Goal: Task Accomplishment & Management: Manage account settings

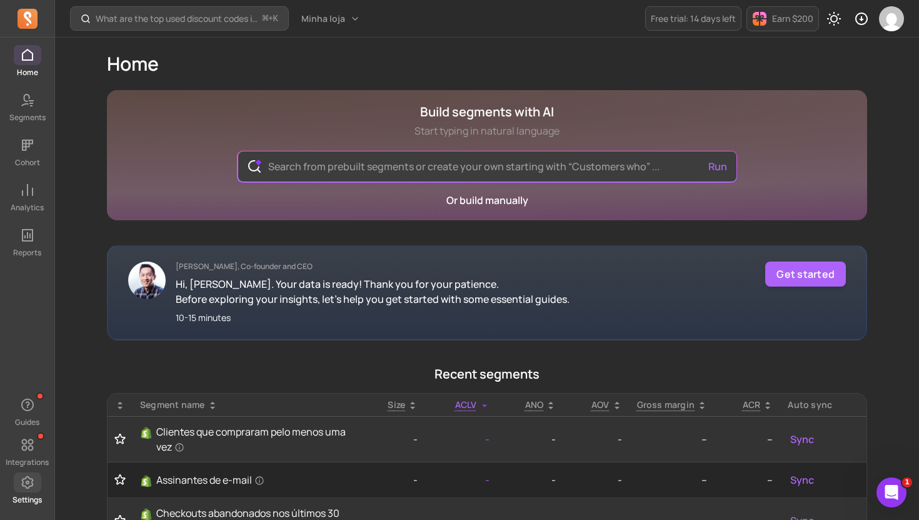
click at [18, 475] on span at bounding box center [28, 482] width 28 height 20
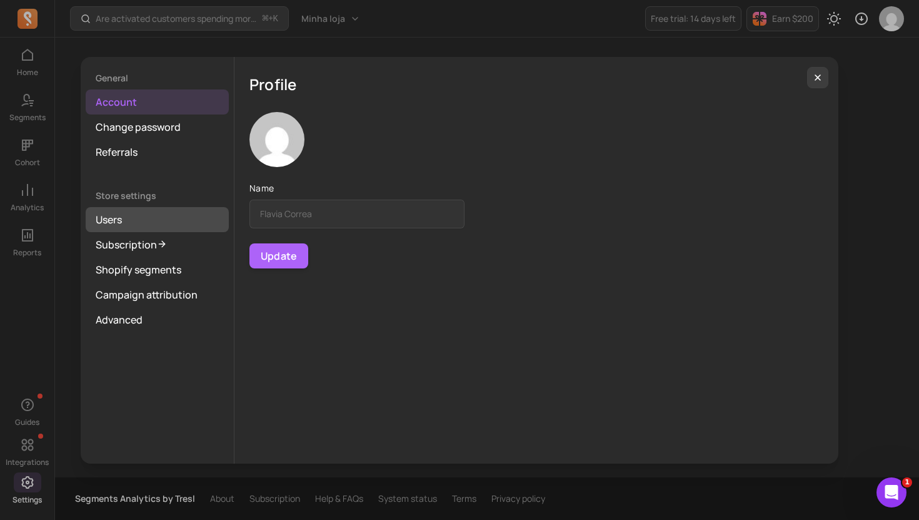
click at [151, 229] on link "Users" at bounding box center [157, 219] width 143 height 25
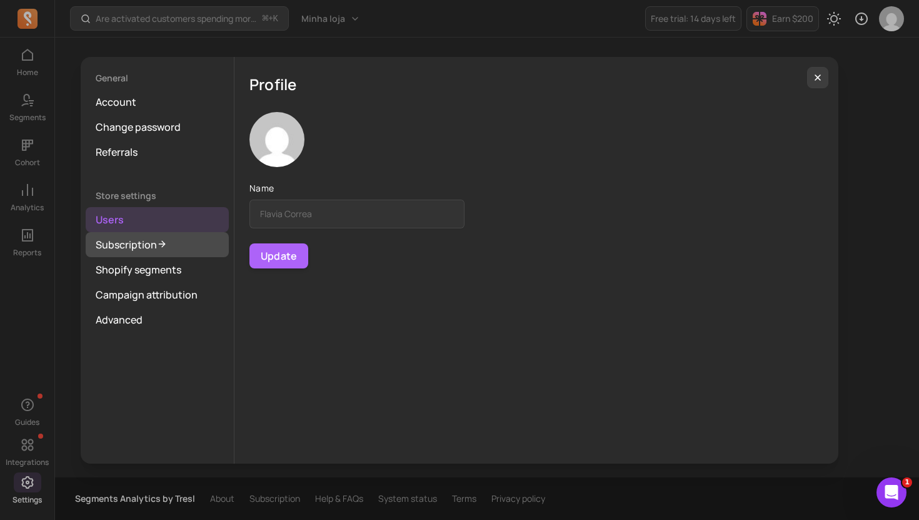
click at [146, 241] on link "Subscription" at bounding box center [157, 244] width 143 height 25
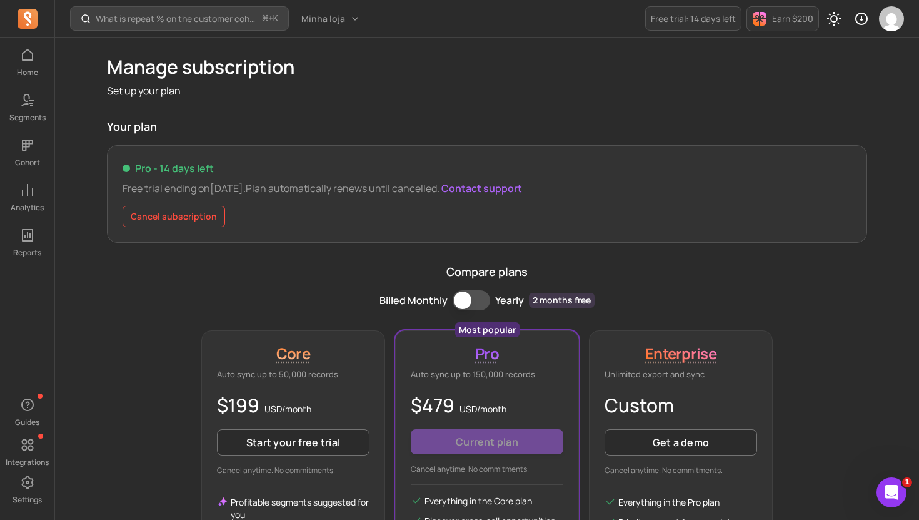
scroll to position [9, 0]
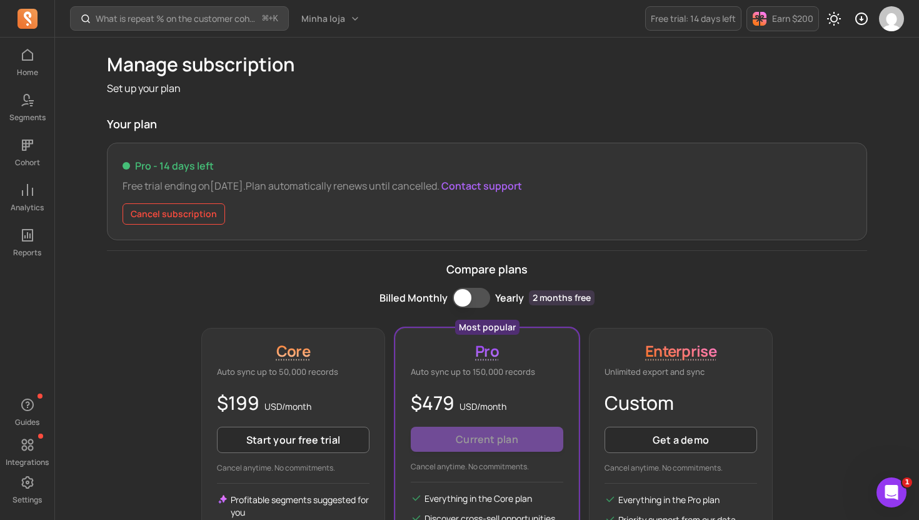
click at [201, 200] on div "Pro - 14 days left Free trial ending on Sep 08 . Plan automatically renews unti…" at bounding box center [487, 192] width 761 height 98
click at [199, 207] on button "Cancel subscription" at bounding box center [174, 213] width 103 height 21
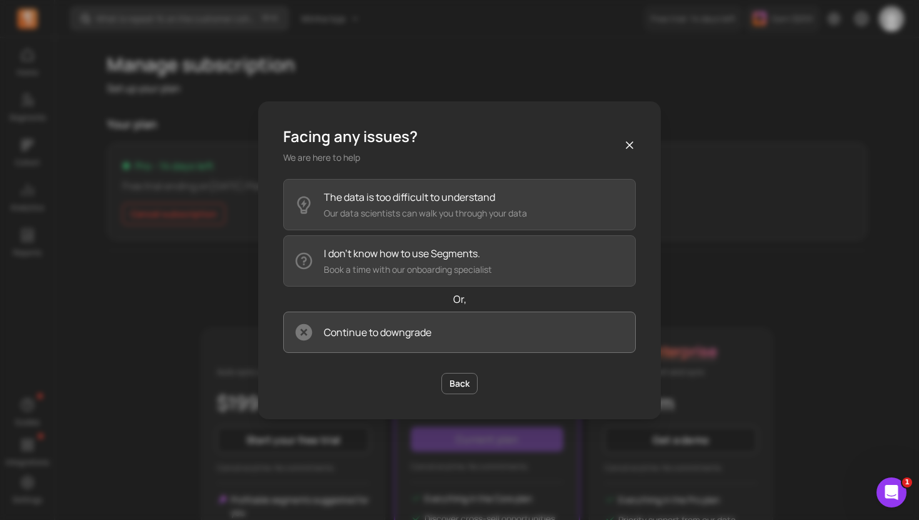
click at [471, 343] on button "Continue to downgrade" at bounding box center [459, 331] width 353 height 41
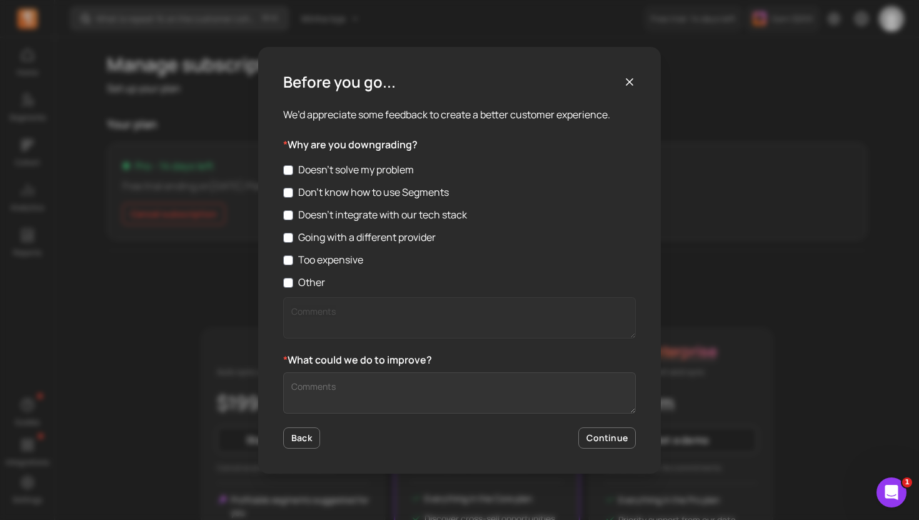
click at [293, 277] on label "Other" at bounding box center [459, 282] width 353 height 15
click at [293, 278] on input "Other" at bounding box center [288, 283] width 10 height 10
checkbox input "true"
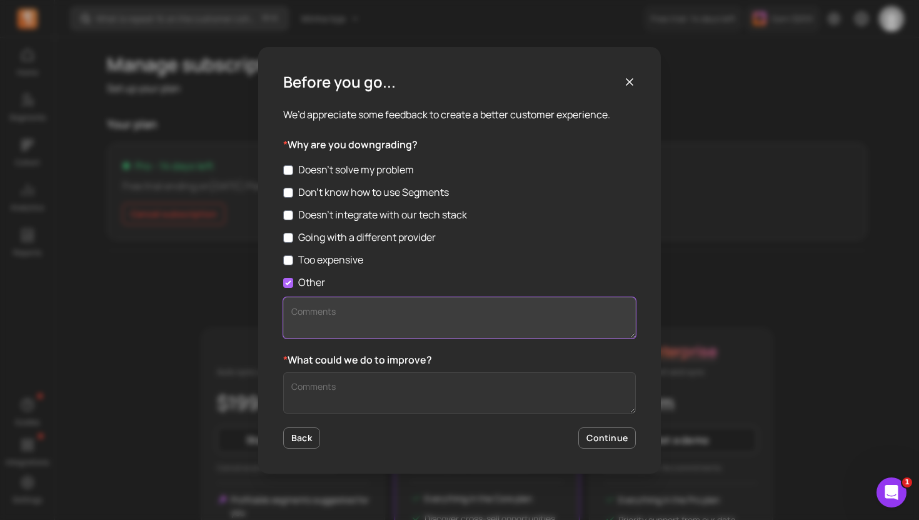
click at [332, 321] on textarea "Other" at bounding box center [459, 317] width 353 height 41
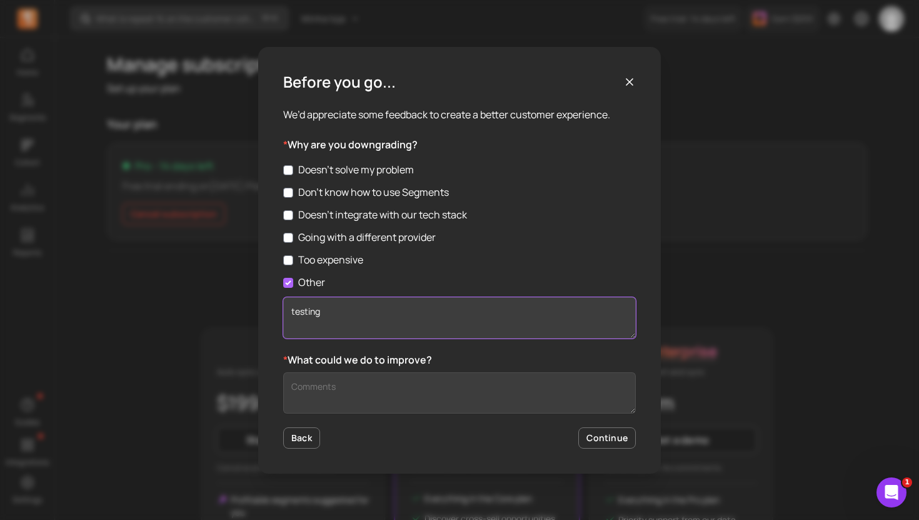
type textarea "testing"
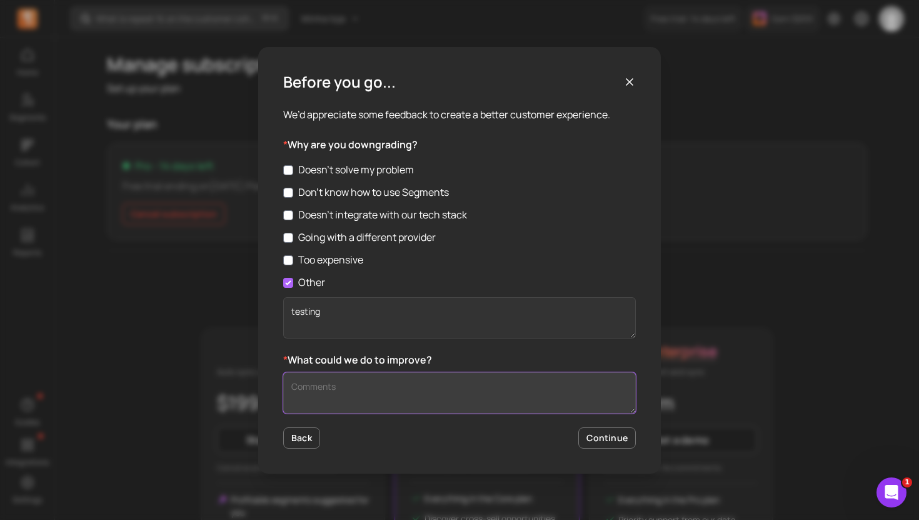
click at [330, 398] on textarea "Customer Feedback" at bounding box center [459, 392] width 353 height 41
type textarea "idk"
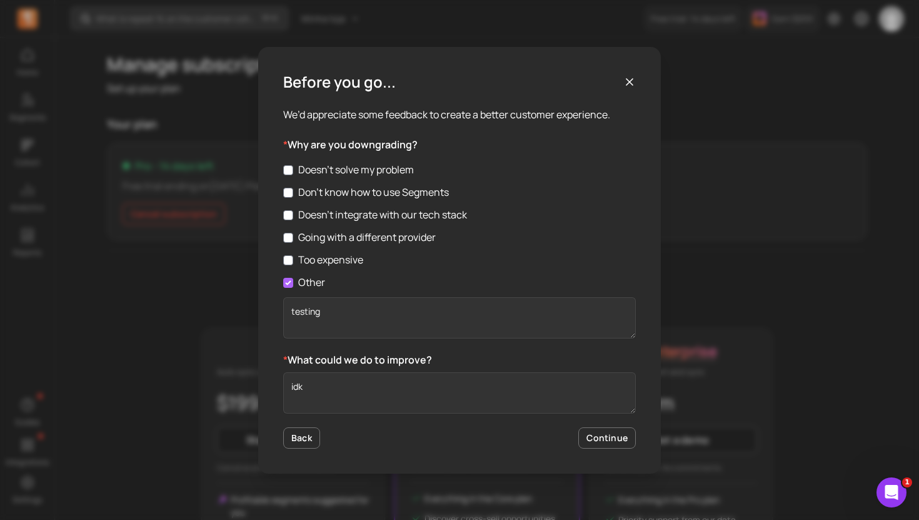
click at [666, 428] on div "Before you go... We’d appreciate some feedback to create a better customer expe…" at bounding box center [459, 260] width 919 height 520
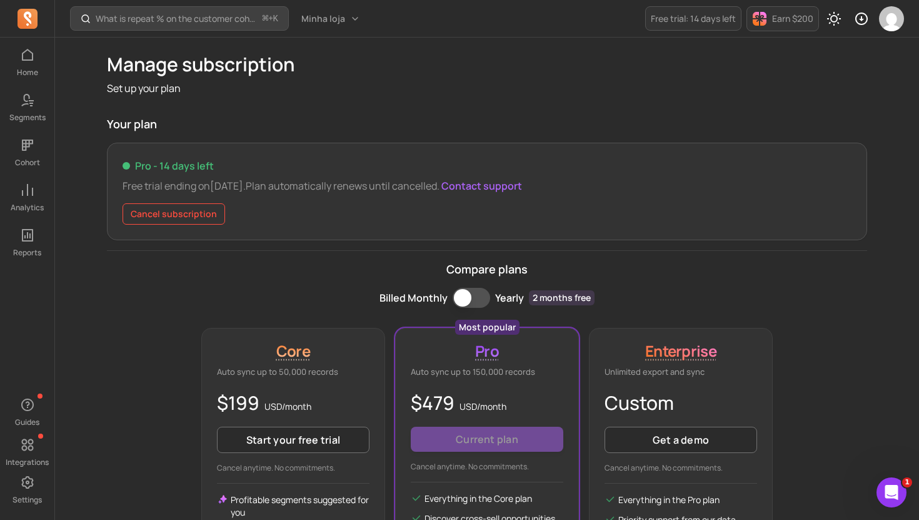
click at [147, 226] on div "Pro - 14 days left Free trial ending on Sep 08 . Plan automatically renews unti…" at bounding box center [487, 192] width 761 height 98
click at [161, 218] on button "Cancel subscription" at bounding box center [174, 213] width 103 height 21
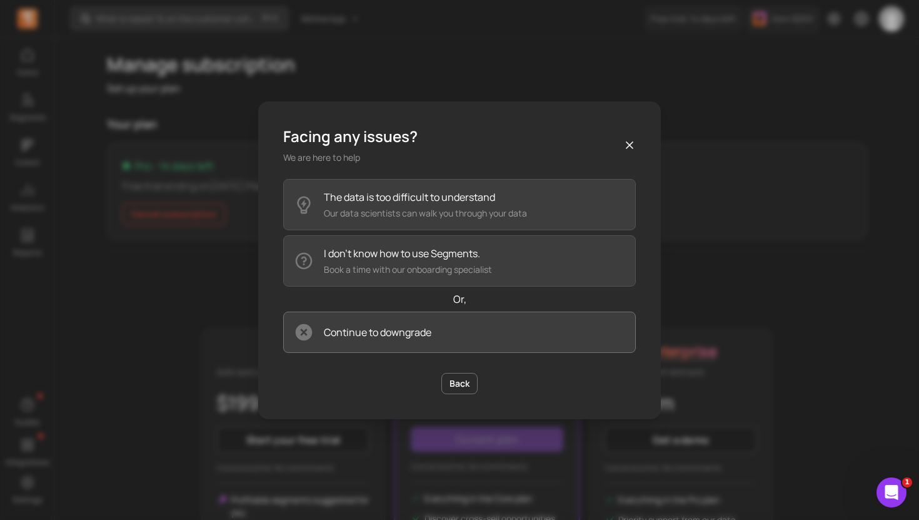
click at [434, 333] on button "Continue to downgrade" at bounding box center [459, 331] width 353 height 41
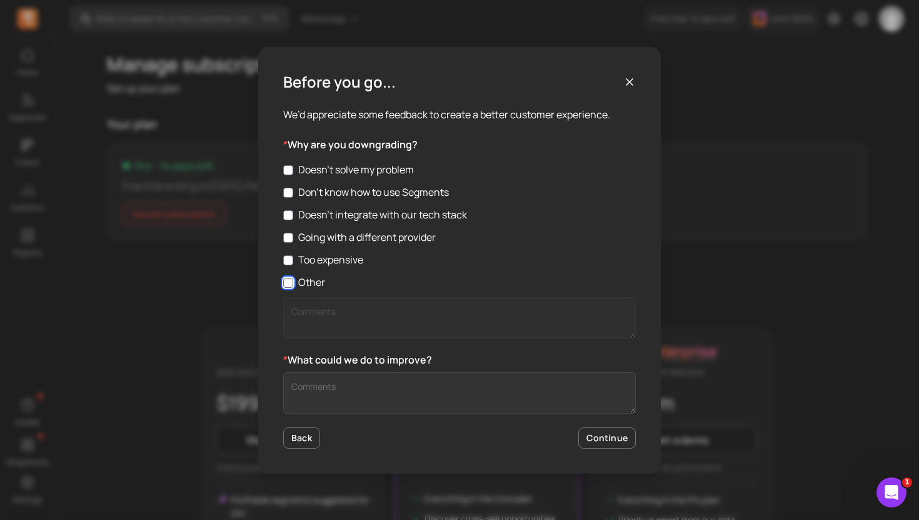
click at [292, 283] on input "Other" at bounding box center [288, 283] width 10 height 10
checkbox input "true"
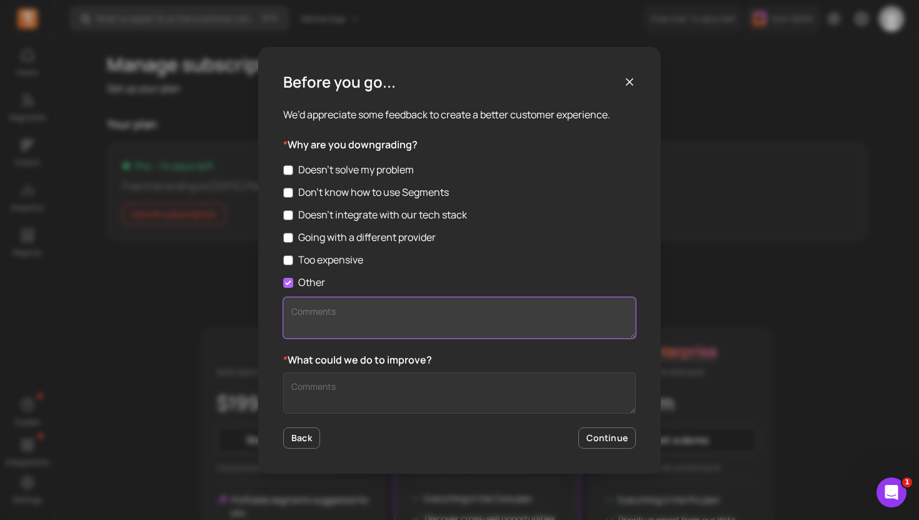
click at [335, 311] on textarea "Other" at bounding box center [459, 317] width 353 height 41
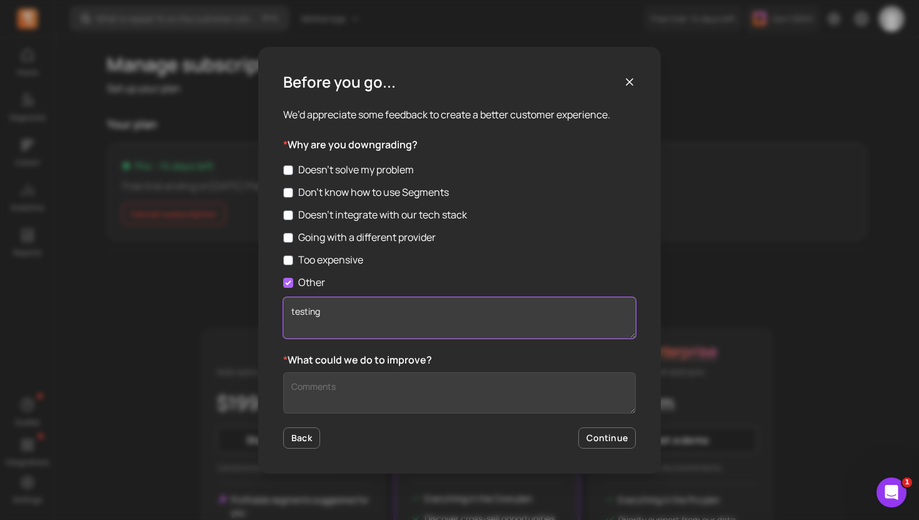
type textarea "testing"
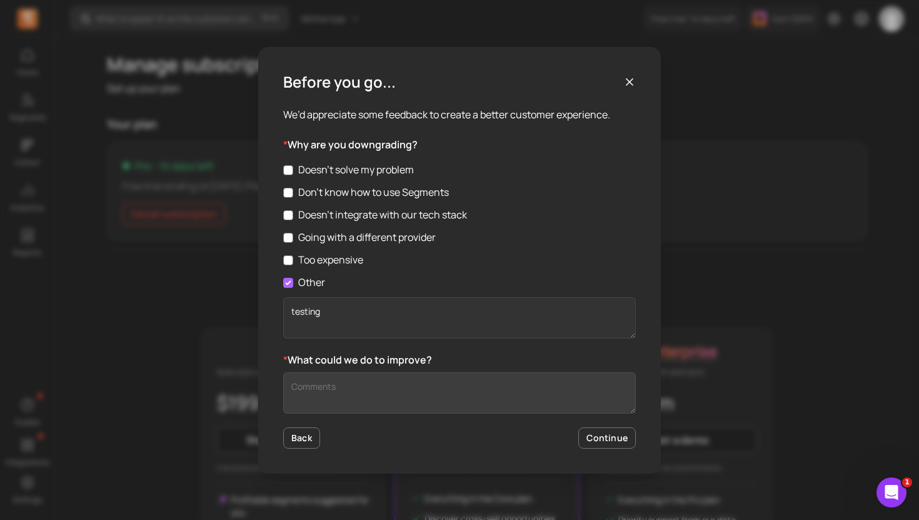
click at [351, 355] on form "Before you go... We’d appreciate some feedback to create a better customer expe…" at bounding box center [459, 260] width 353 height 377
click at [360, 390] on textarea "Customer Feedback" at bounding box center [459, 392] width 353 height 41
type textarea "idk"
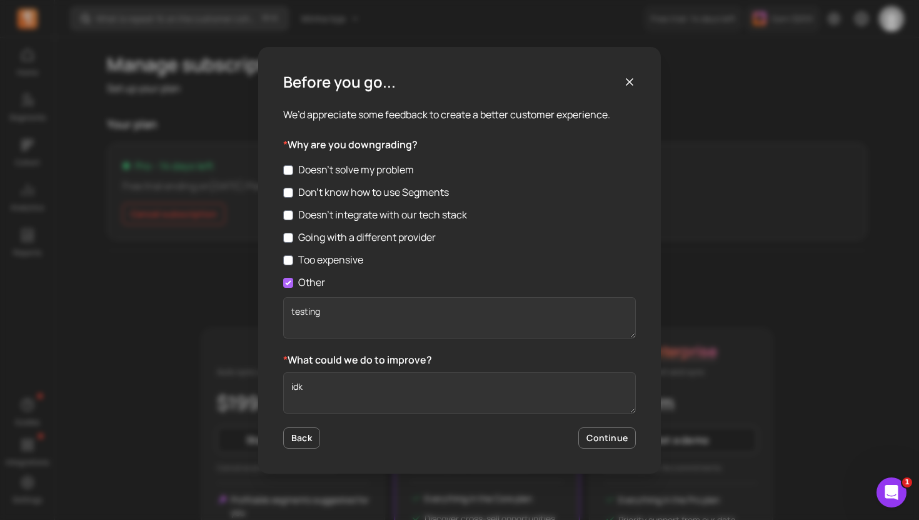
click at [616, 445] on button "Continue" at bounding box center [608, 437] width 58 height 21
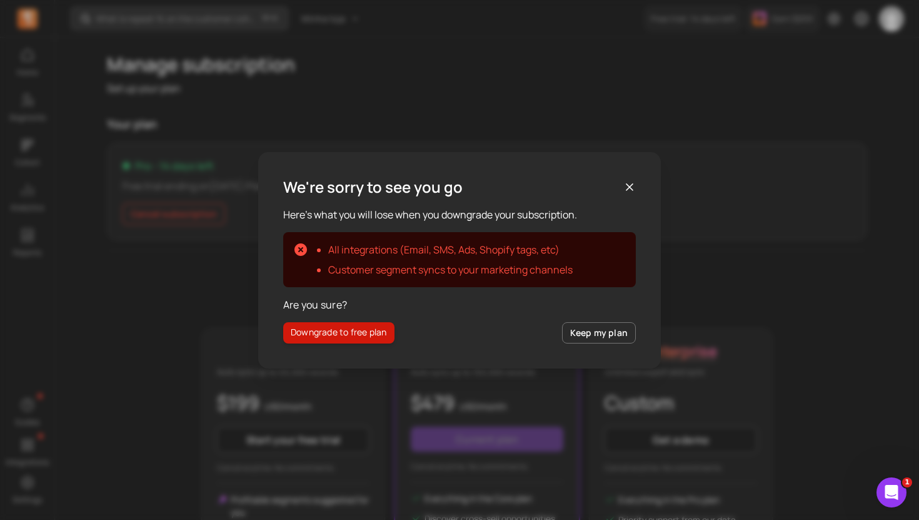
click at [630, 183] on icon "button" at bounding box center [630, 187] width 13 height 13
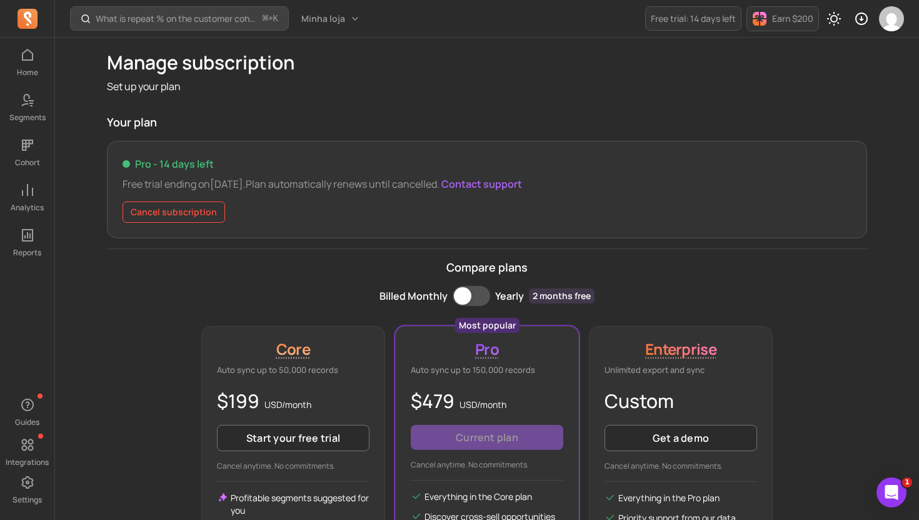
scroll to position [0, 0]
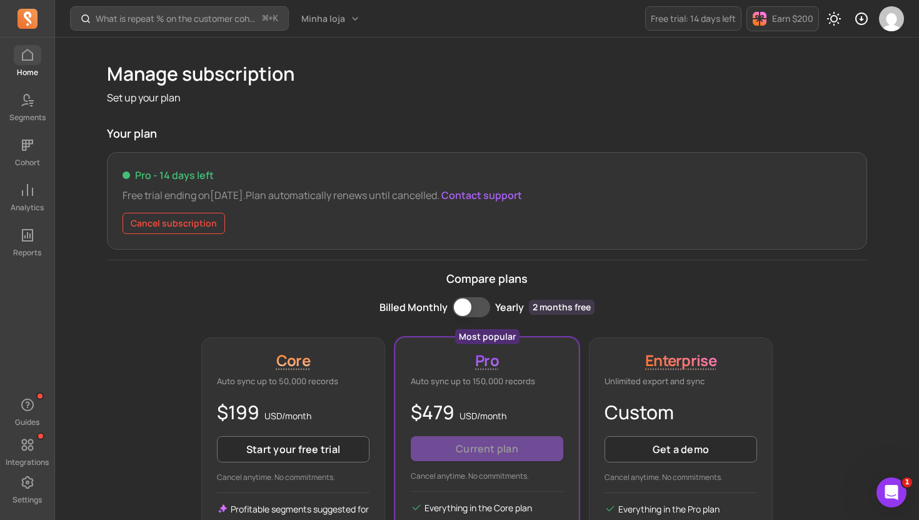
click at [32, 64] on span at bounding box center [28, 55] width 28 height 20
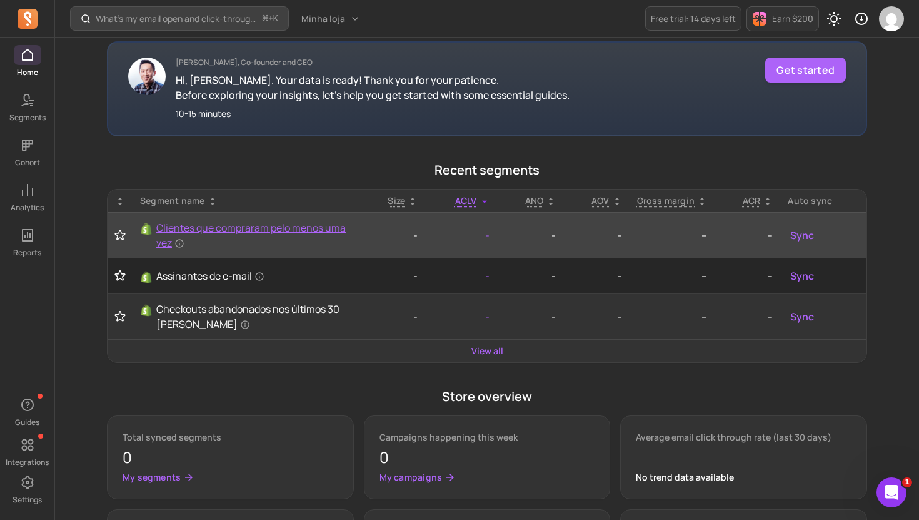
scroll to position [215, 0]
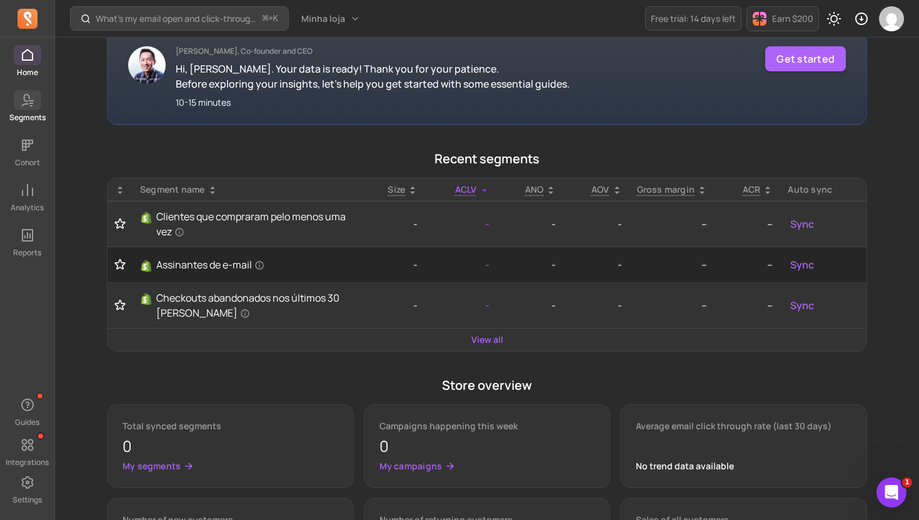
click at [24, 108] on span at bounding box center [28, 100] width 28 height 20
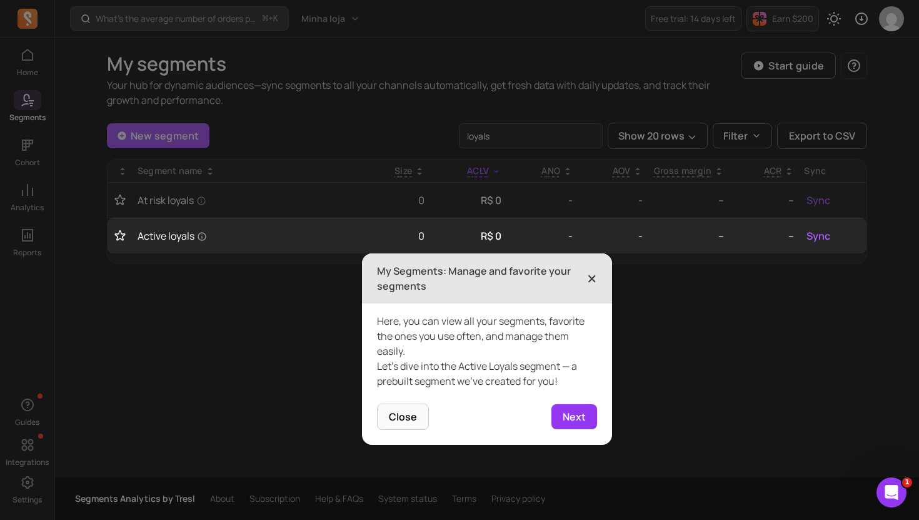
click at [589, 273] on span "×" at bounding box center [592, 279] width 10 height 28
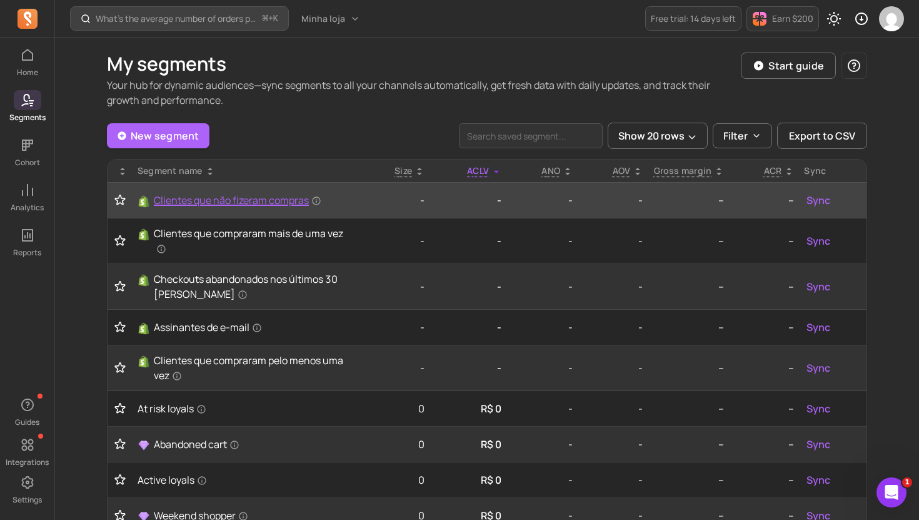
click at [241, 201] on span "Clientes que não fizeram compras" at bounding box center [238, 200] width 168 height 15
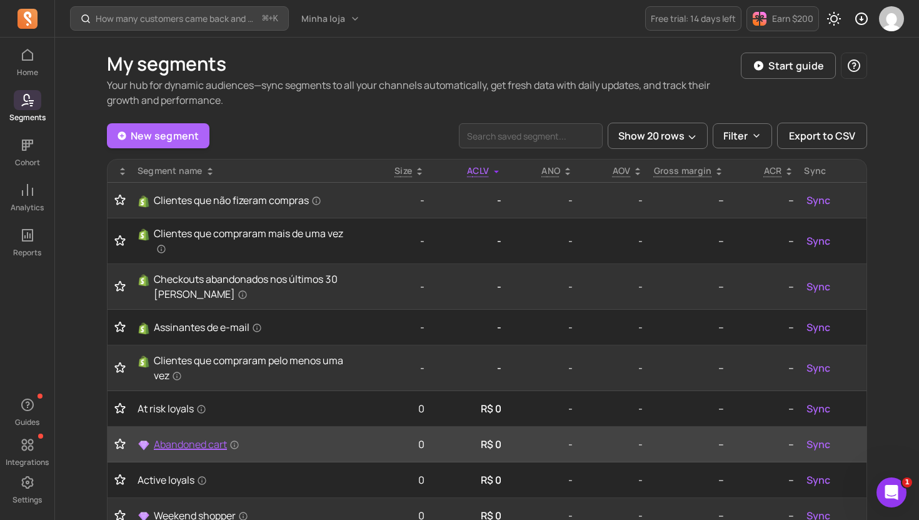
click at [188, 443] on span "Abandoned cart" at bounding box center [197, 444] width 86 height 15
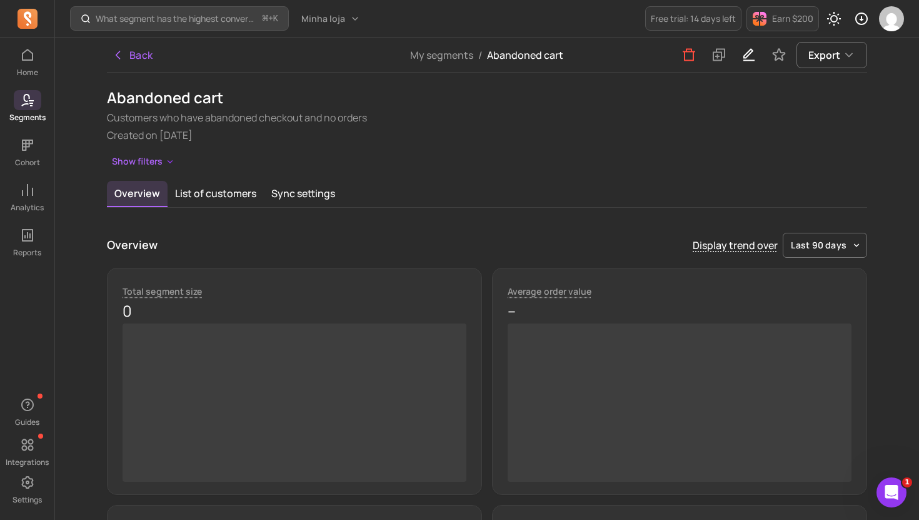
scroll to position [14, 0]
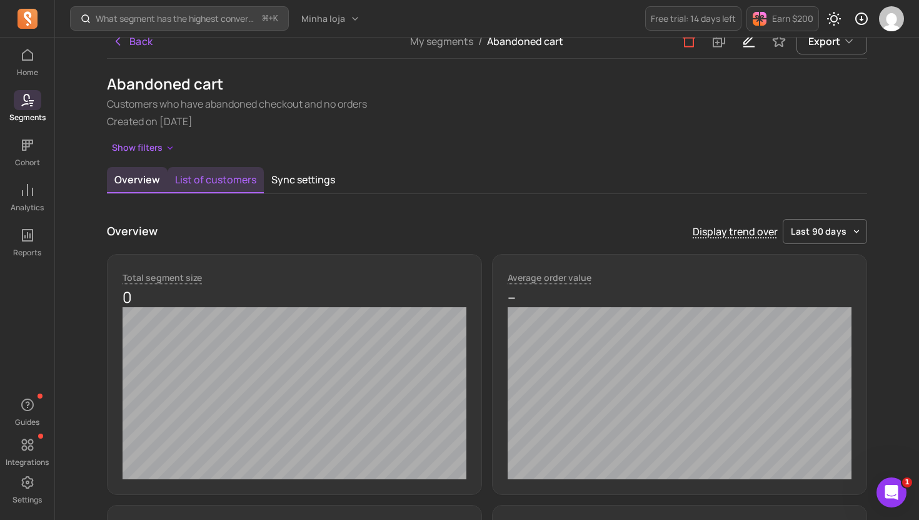
click at [228, 189] on button "List of customers" at bounding box center [216, 180] width 96 height 26
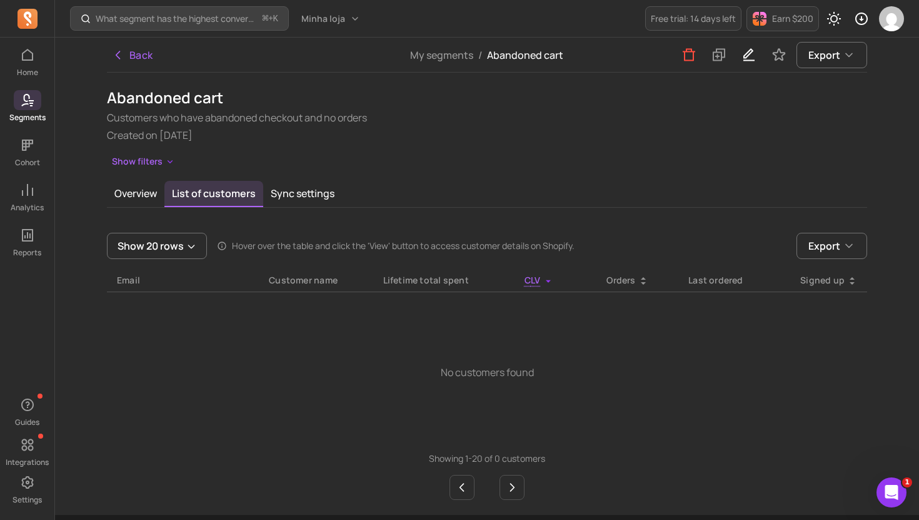
click at [321, 176] on div "Abandoned cart Customers who have abandoned checkout and no orders Created on 2…" at bounding box center [487, 294] width 761 height 412
click at [290, 203] on button "Sync settings" at bounding box center [302, 194] width 79 height 26
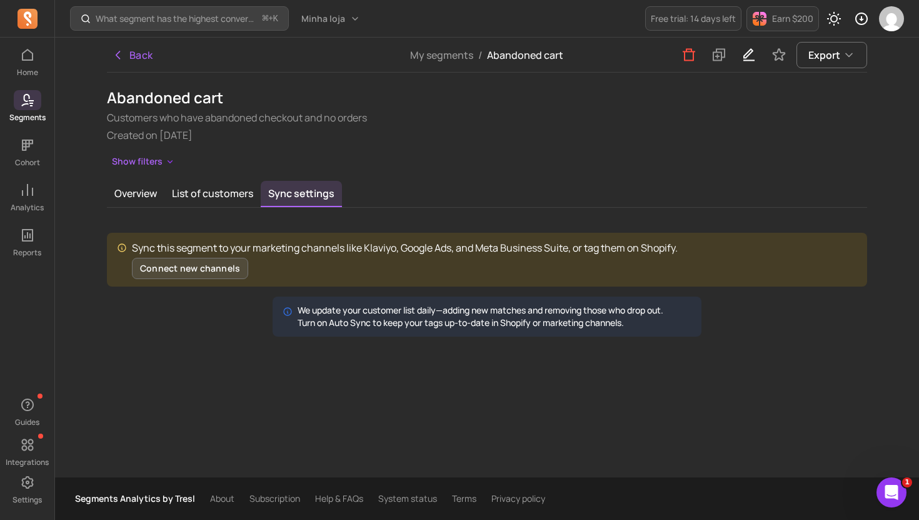
click at [207, 270] on button "Connect new channels" at bounding box center [190, 268] width 116 height 21
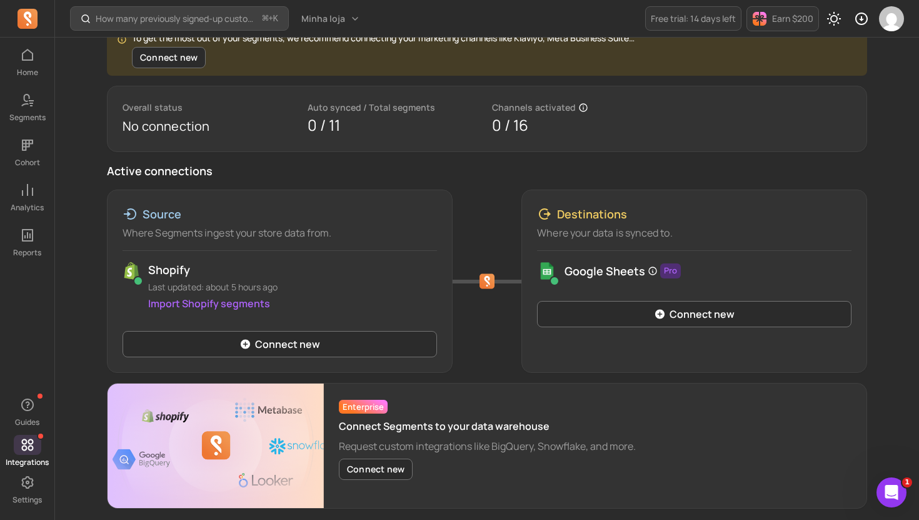
scroll to position [94, 0]
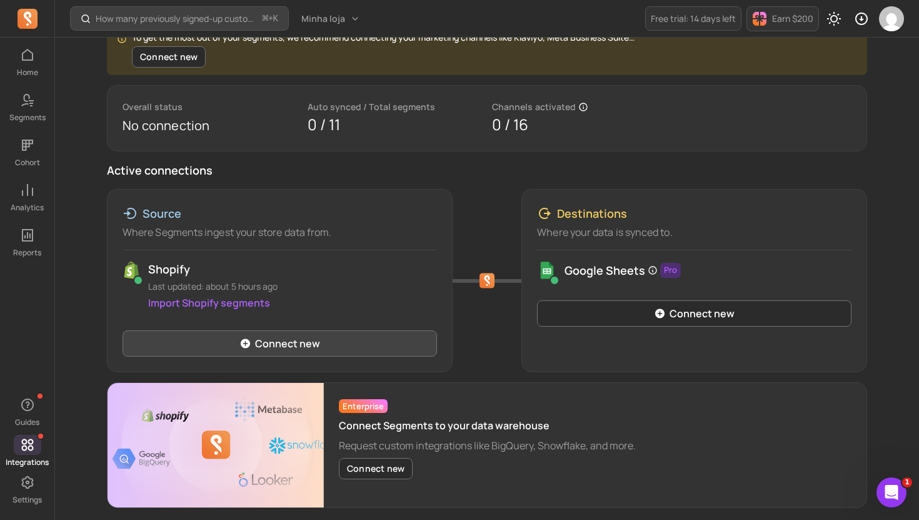
click at [284, 336] on link "Connect new" at bounding box center [280, 343] width 315 height 26
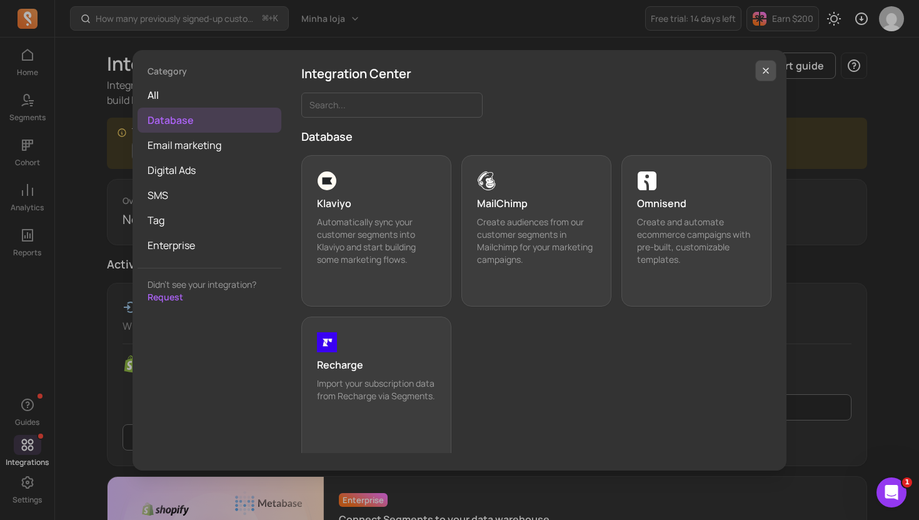
click at [764, 69] on icon "button" at bounding box center [766, 70] width 5 height 5
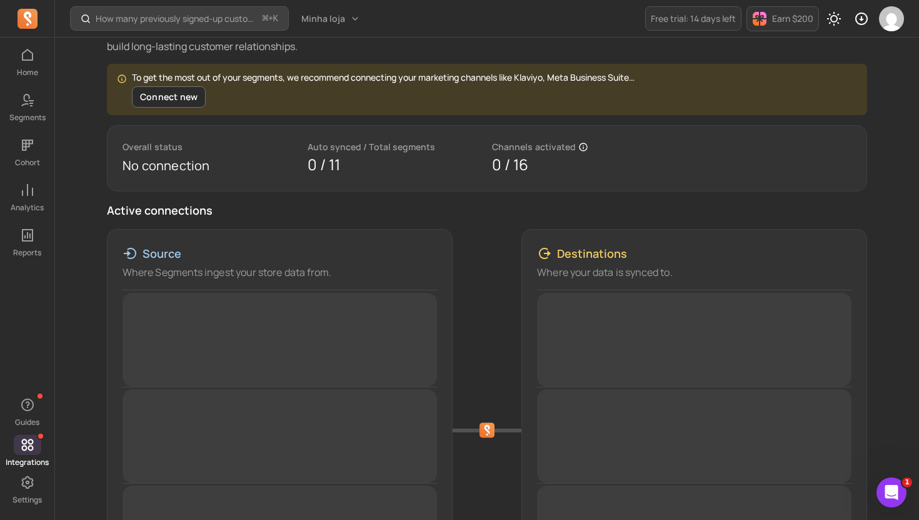
scroll to position [139, 0]
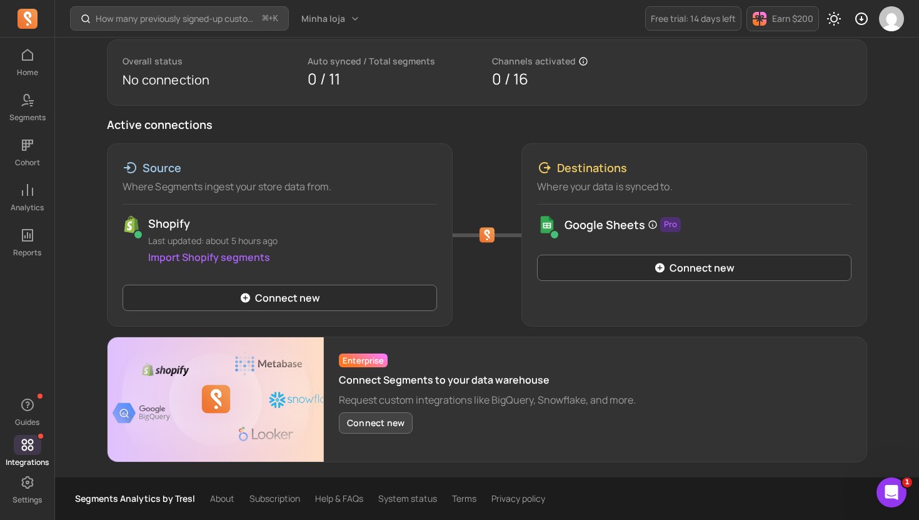
click at [368, 417] on button "Connect new" at bounding box center [376, 422] width 74 height 21
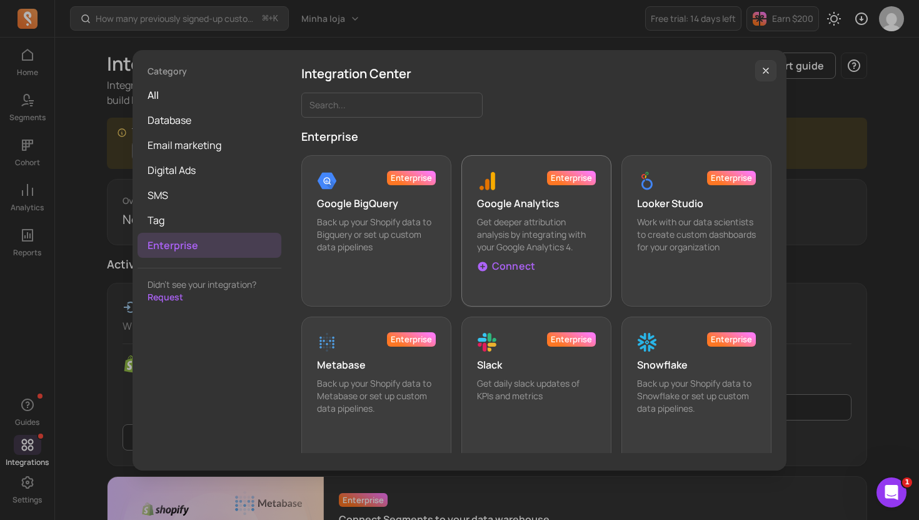
scroll to position [15, 0]
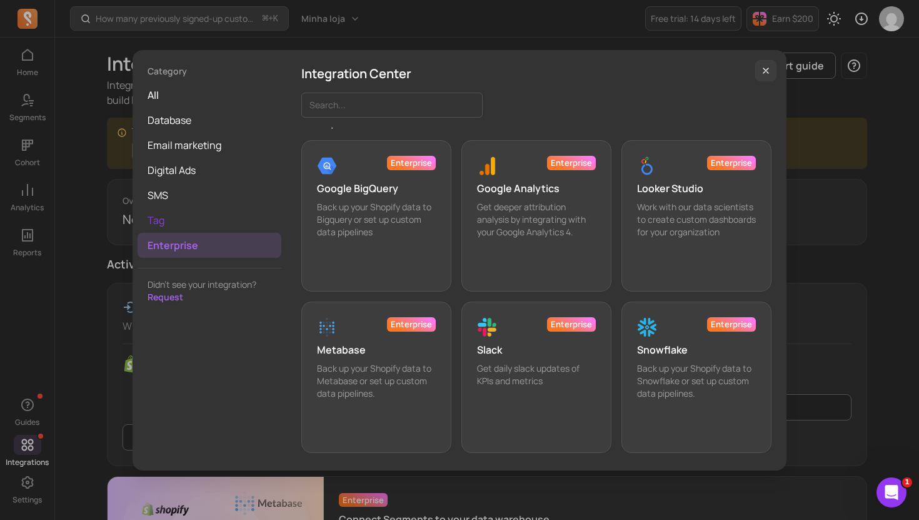
click at [161, 217] on span "Tag" at bounding box center [210, 220] width 144 height 25
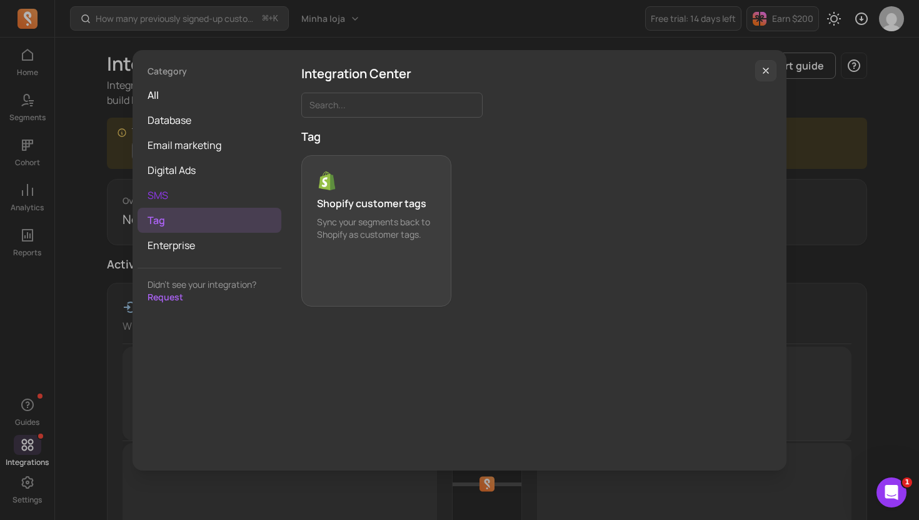
click at [167, 190] on span "SMS" at bounding box center [210, 195] width 144 height 25
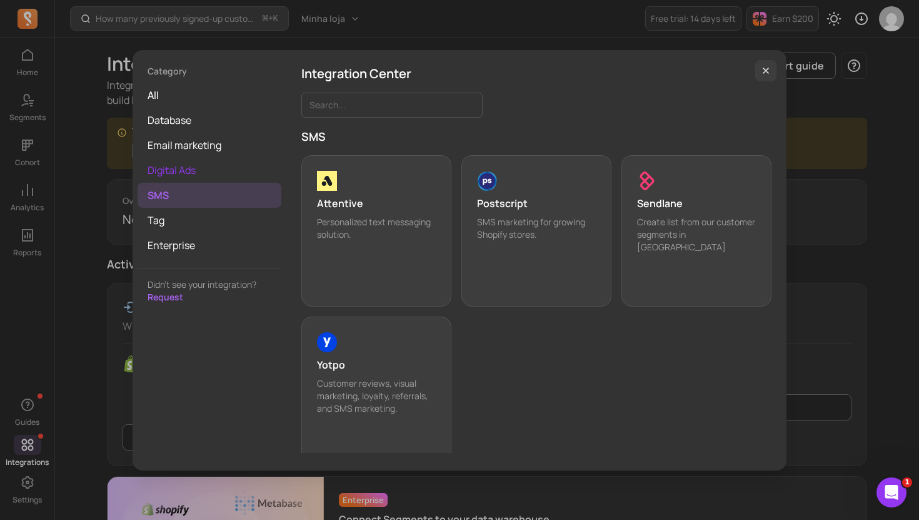
click at [169, 161] on span "Digital Ads" at bounding box center [210, 170] width 144 height 25
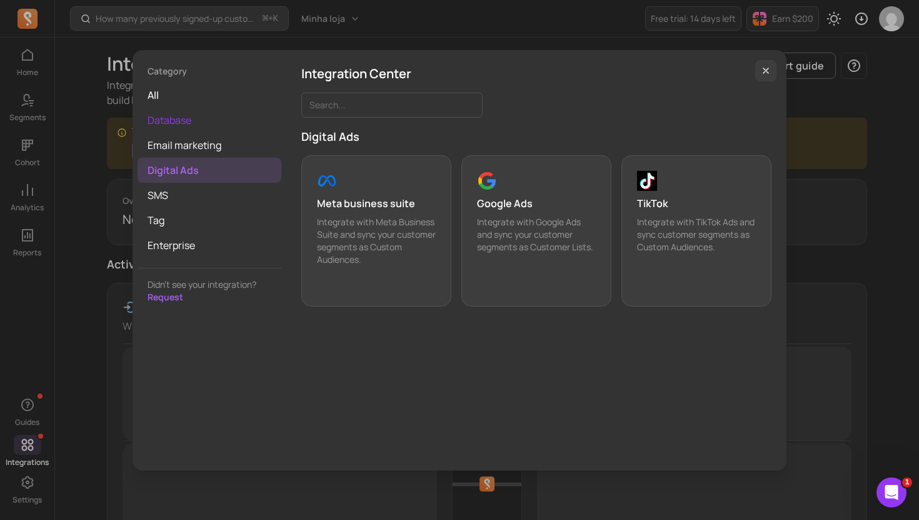
click at [160, 131] on span "Database" at bounding box center [210, 120] width 144 height 25
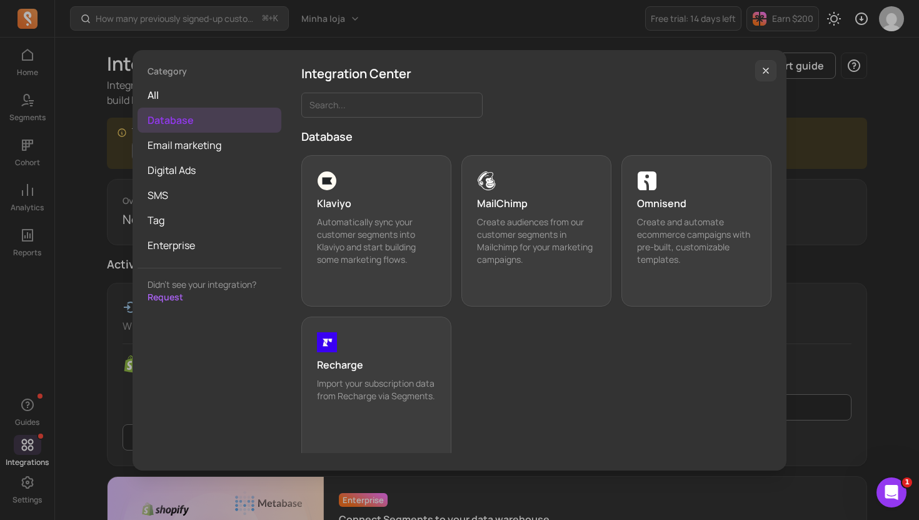
click at [173, 108] on span "Database" at bounding box center [210, 120] width 144 height 25
click at [185, 89] on span "all" at bounding box center [210, 95] width 144 height 25
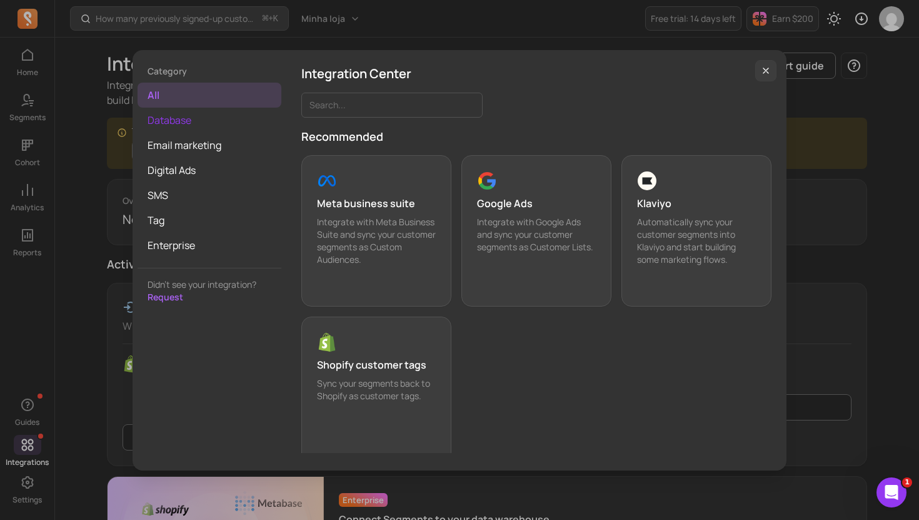
click at [184, 113] on span "Database" at bounding box center [210, 120] width 144 height 25
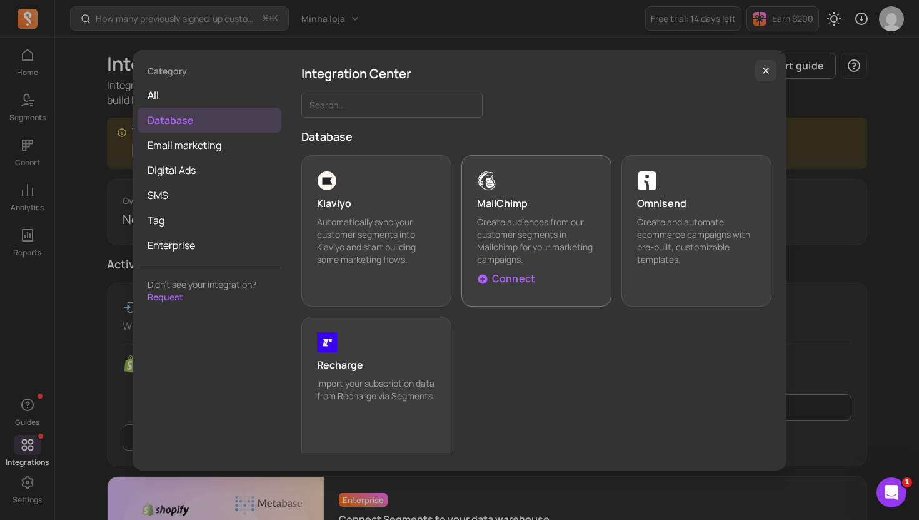
click at [523, 259] on p "Create audiences from our customer segments in Mailchimp for your marketing cam…" at bounding box center [536, 241] width 119 height 50
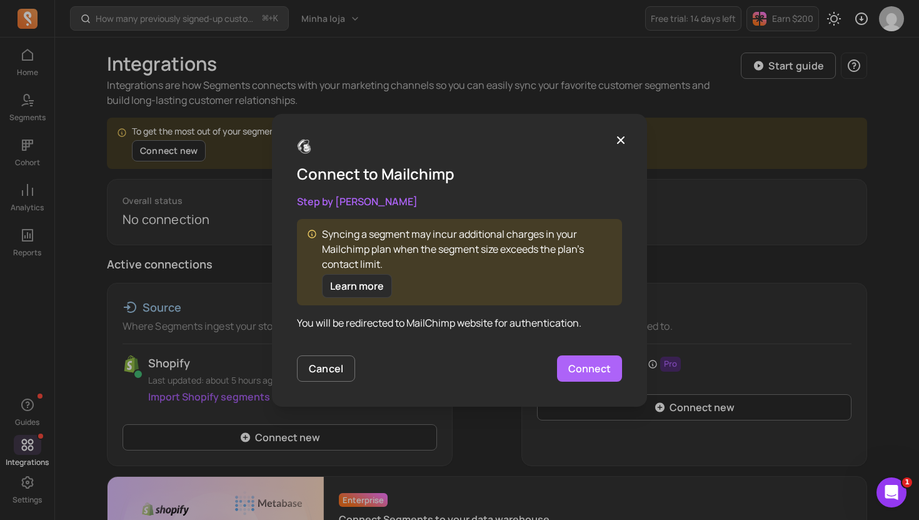
click at [507, 271] on div "Syncing a segment may incur additional charges in your Mailchimp plan when the …" at bounding box center [467, 261] width 290 height 71
click at [592, 373] on link "Connect" at bounding box center [589, 368] width 65 height 26
click at [612, 133] on button "button" at bounding box center [621, 140] width 23 height 23
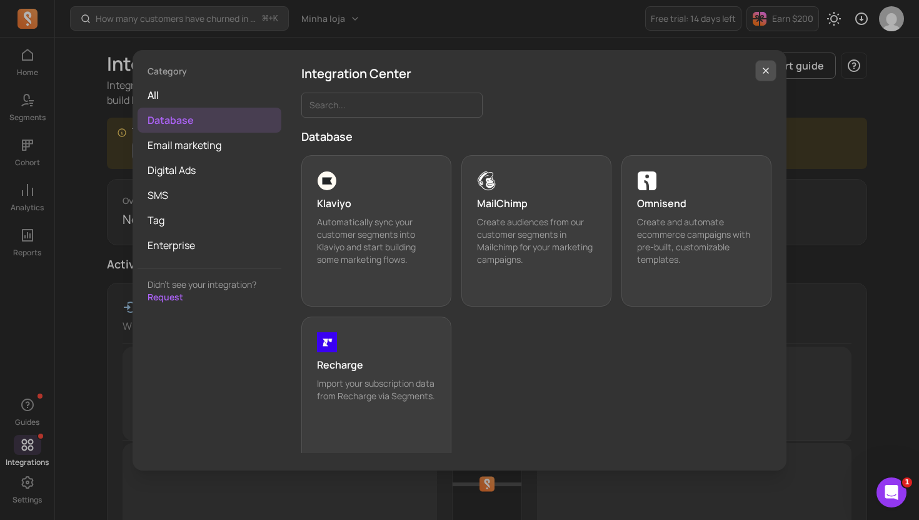
click at [772, 71] on button "button" at bounding box center [766, 70] width 21 height 21
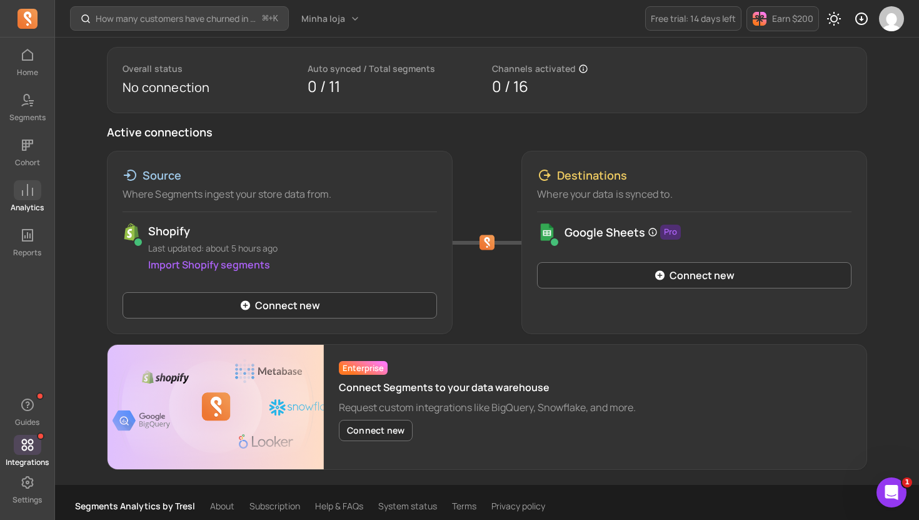
scroll to position [131, 0]
click at [33, 111] on link "Segments" at bounding box center [27, 106] width 54 height 33
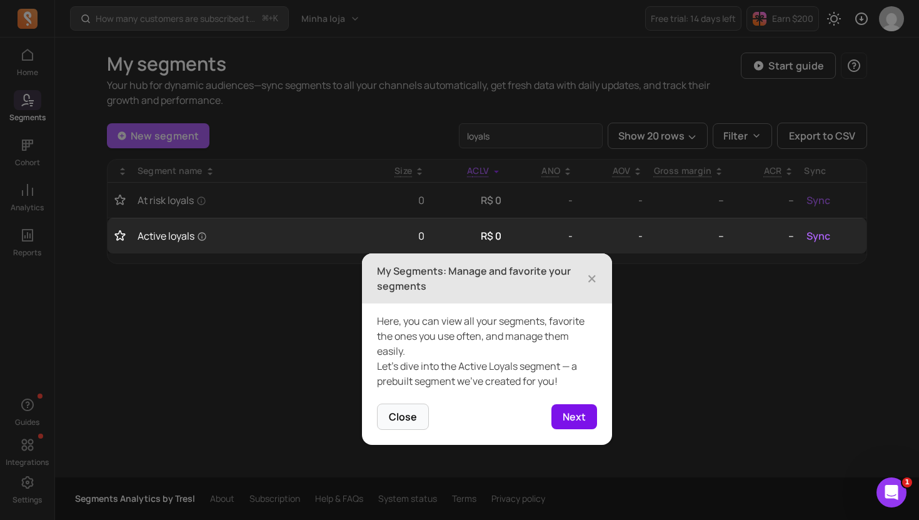
click at [577, 412] on button "Next" at bounding box center [575, 416] width 46 height 25
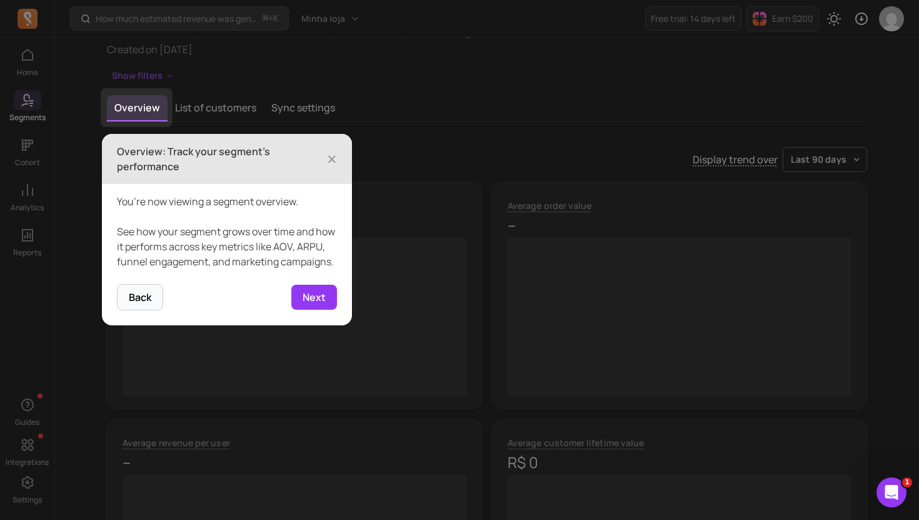
scroll to position [87, 0]
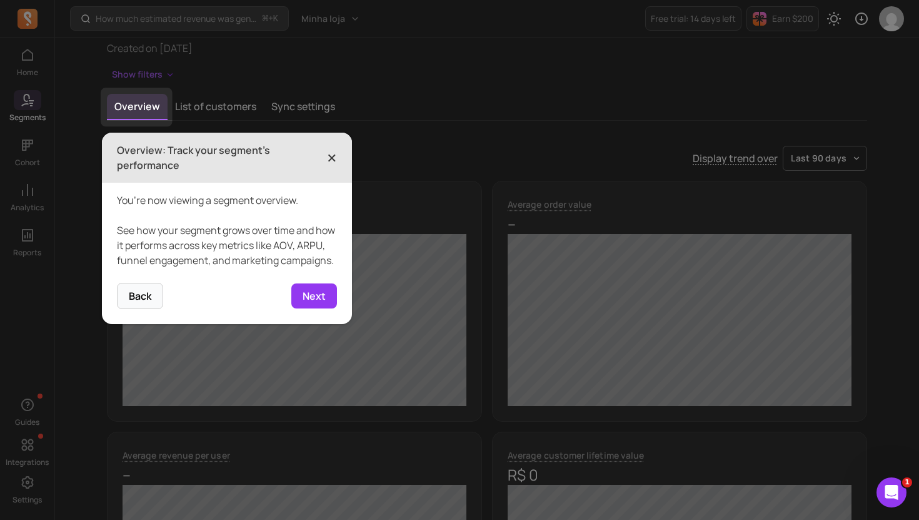
click at [327, 153] on span "×" at bounding box center [332, 158] width 10 height 28
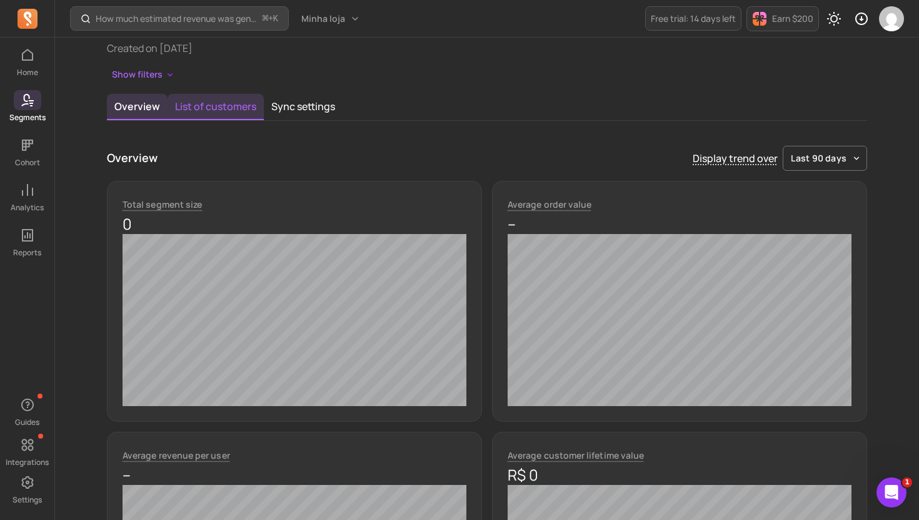
click at [168, 101] on button "List of customers" at bounding box center [216, 107] width 96 height 26
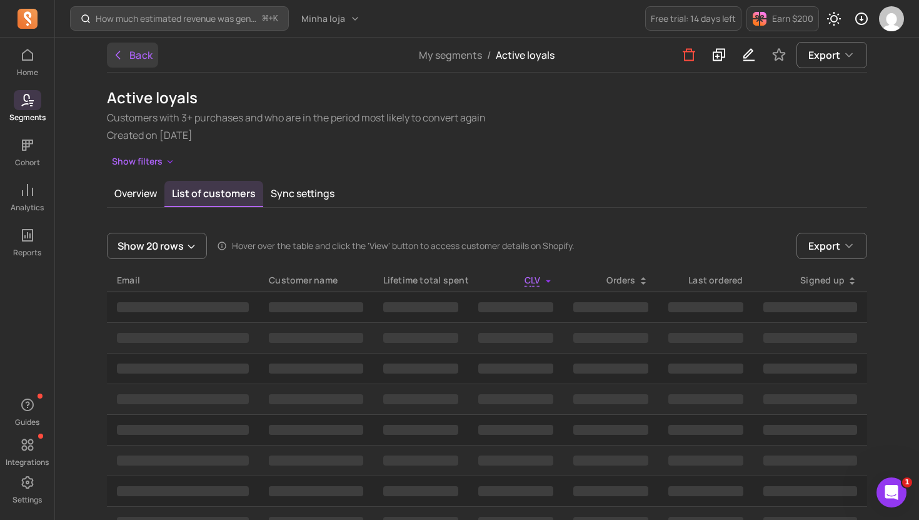
click at [129, 52] on button "Back" at bounding box center [132, 55] width 51 height 25
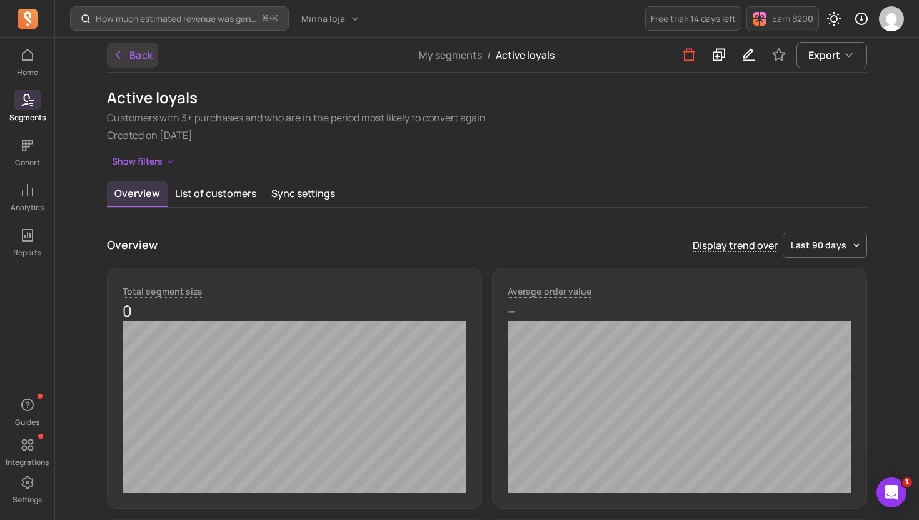
click at [129, 58] on button "Back" at bounding box center [132, 55] width 51 height 25
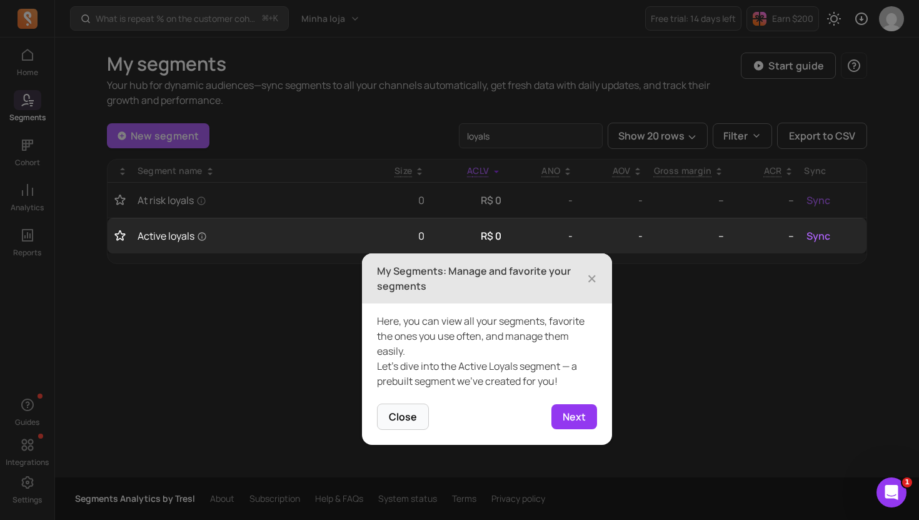
click at [585, 274] on h3 "My Segments: Manage and favorite your segments" at bounding box center [482, 278] width 210 height 30
click at [590, 271] on span "×" at bounding box center [592, 279] width 10 height 28
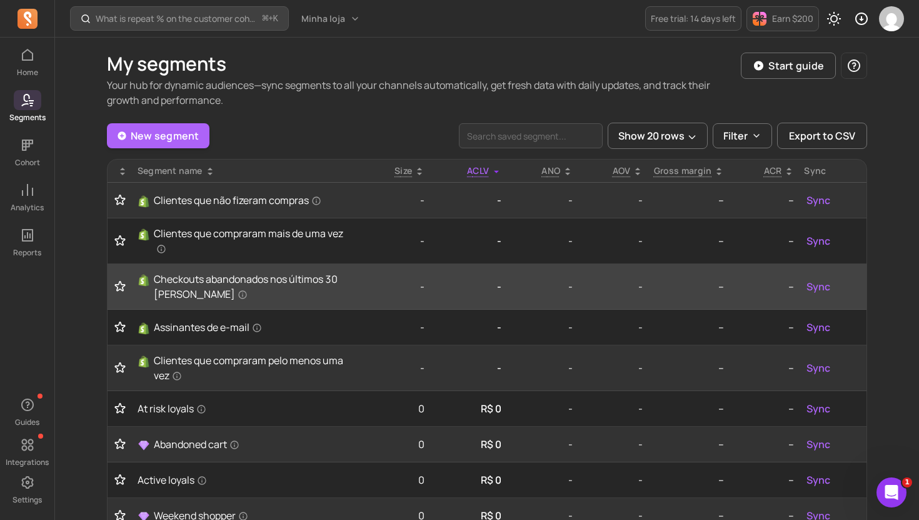
click at [594, 275] on td "-" at bounding box center [613, 287] width 70 height 46
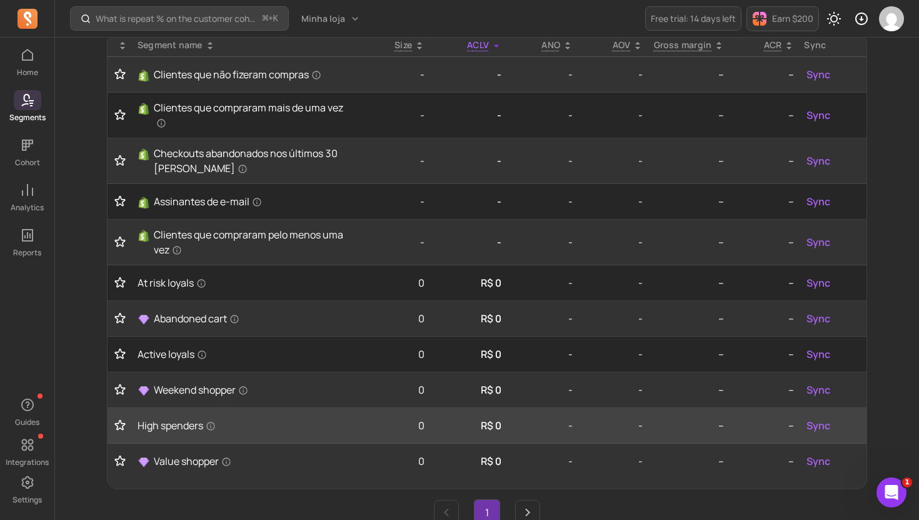
scroll to position [129, 0]
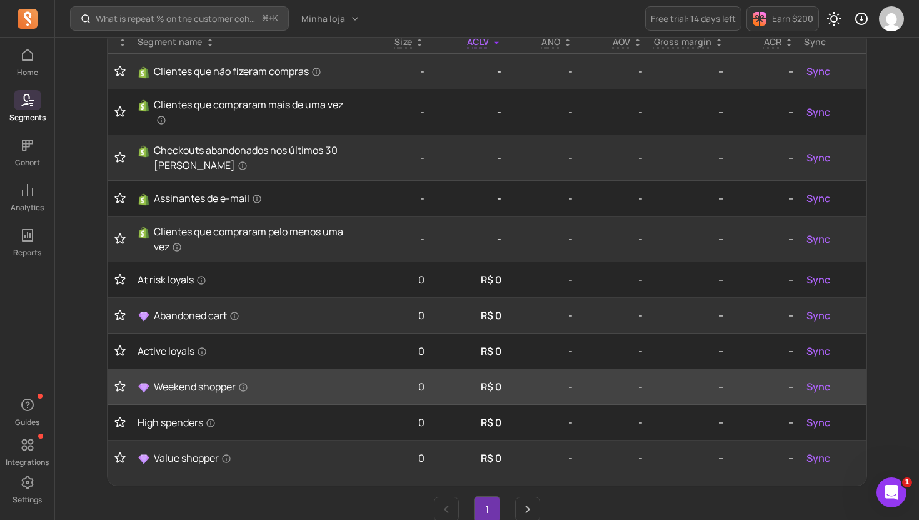
click at [166, 395] on td "Weekend shopper" at bounding box center [247, 387] width 228 height 36
click at [174, 387] on span "Weekend shopper" at bounding box center [201, 386] width 94 height 15
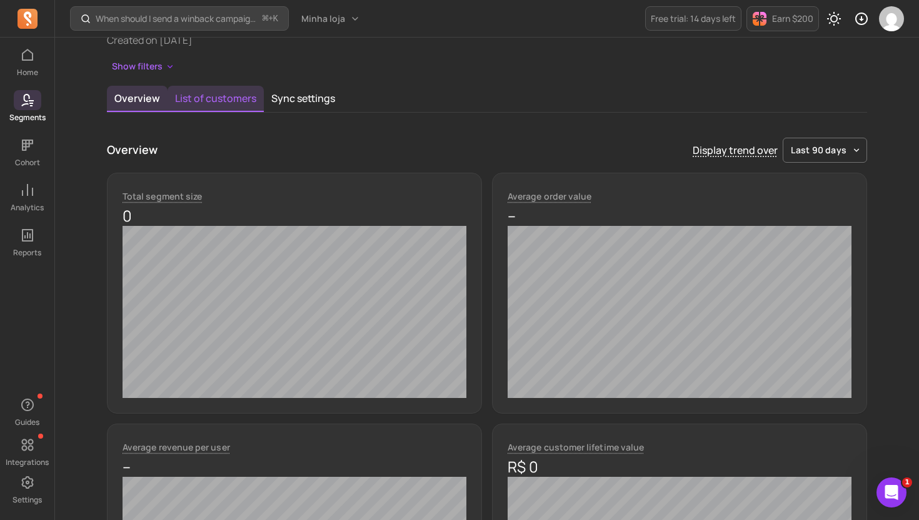
scroll to position [28, 0]
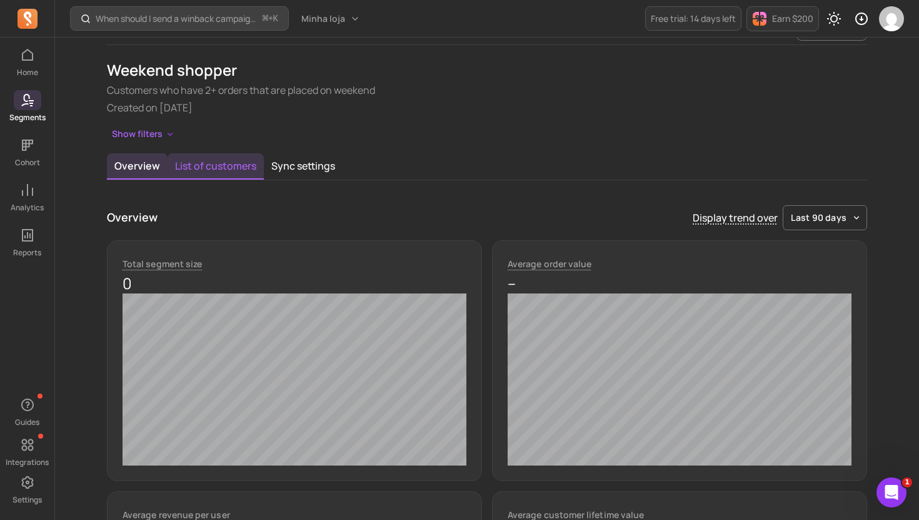
click at [223, 168] on button "List of customers" at bounding box center [216, 166] width 96 height 26
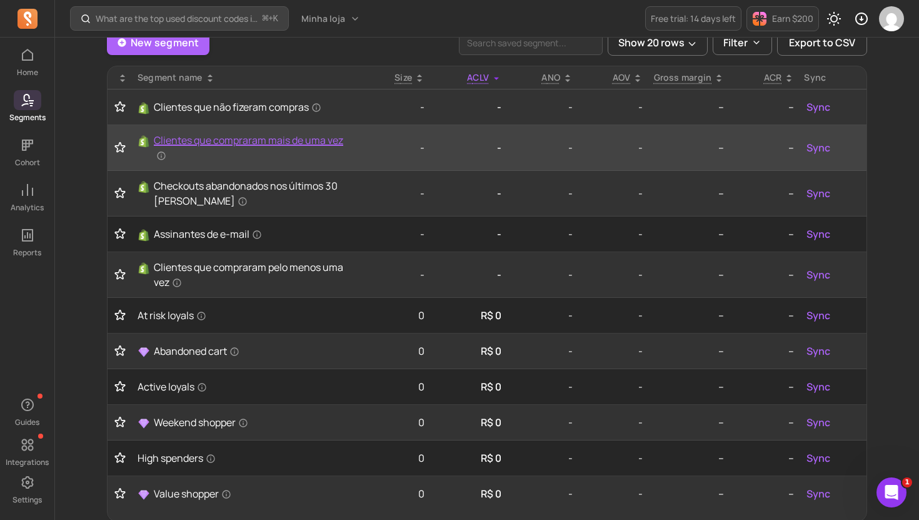
scroll to position [94, 0]
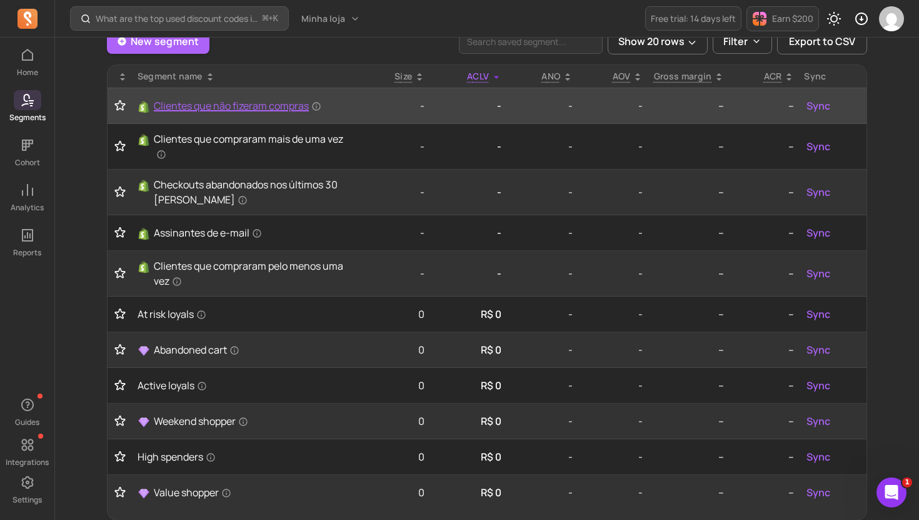
click at [255, 99] on span "Clientes que não fizeram compras" at bounding box center [238, 105] width 168 height 15
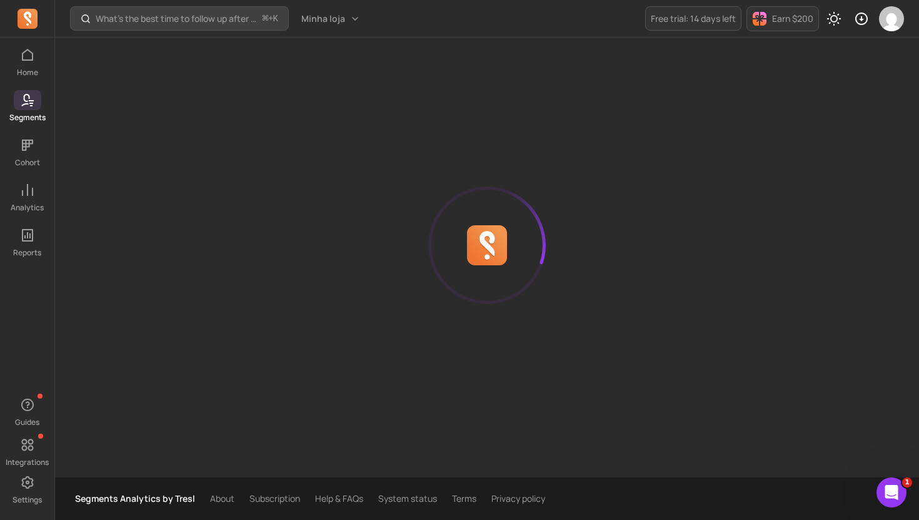
click at [254, 104] on div at bounding box center [487, 246] width 761 height 416
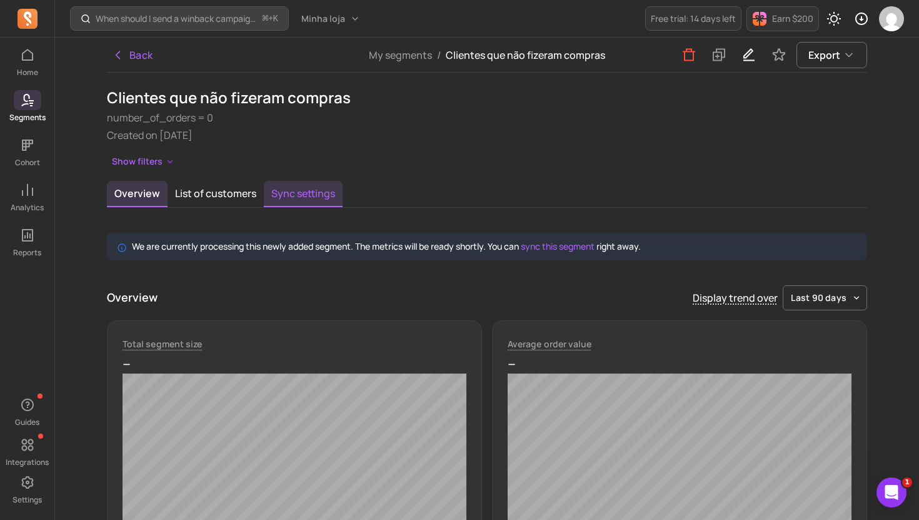
click at [274, 201] on button "Sync settings" at bounding box center [303, 194] width 79 height 26
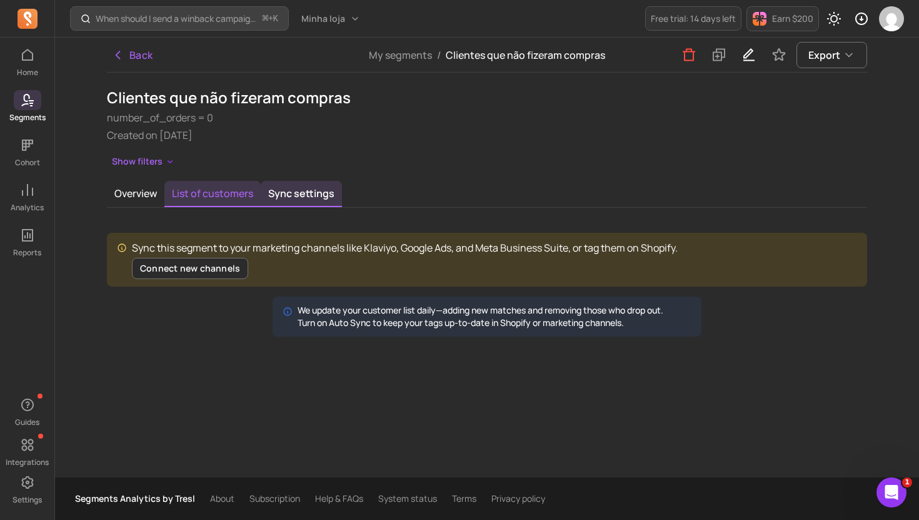
click at [215, 200] on button "List of customers" at bounding box center [212, 194] width 96 height 26
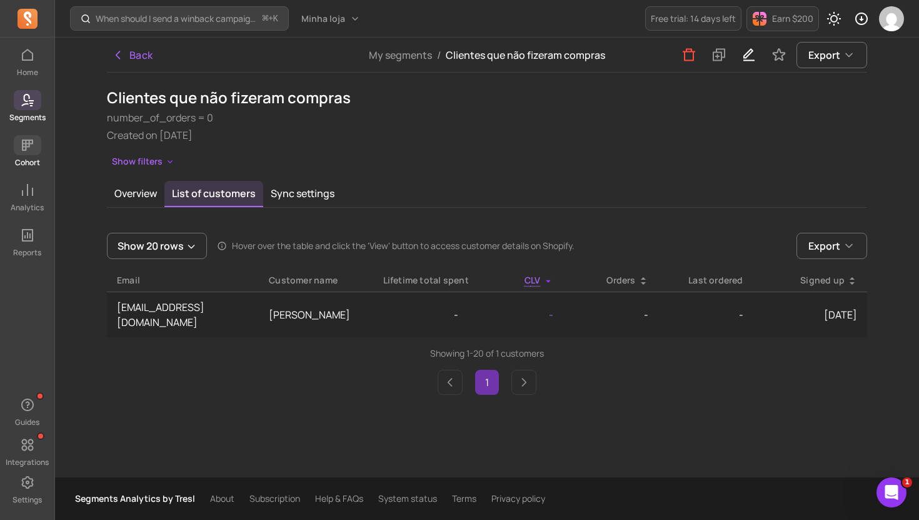
click at [14, 151] on span at bounding box center [28, 145] width 28 height 20
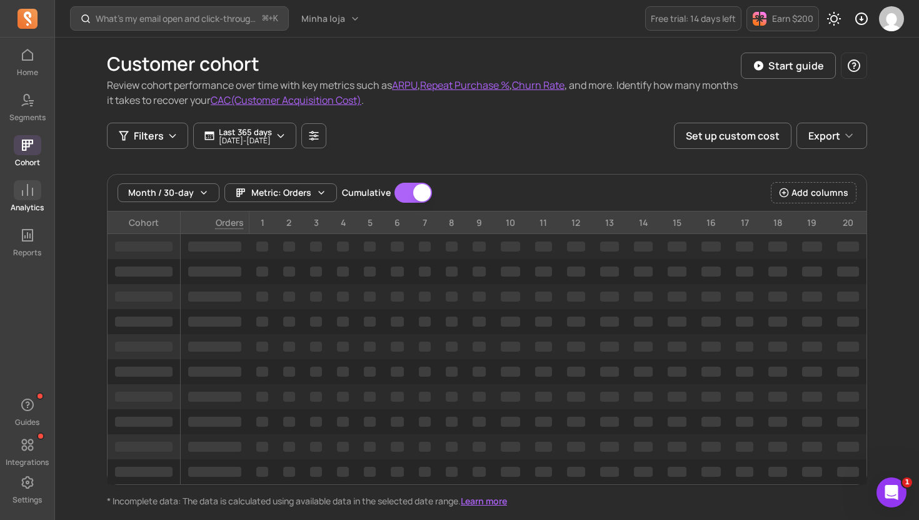
click at [11, 186] on link "Analytics" at bounding box center [27, 196] width 54 height 33
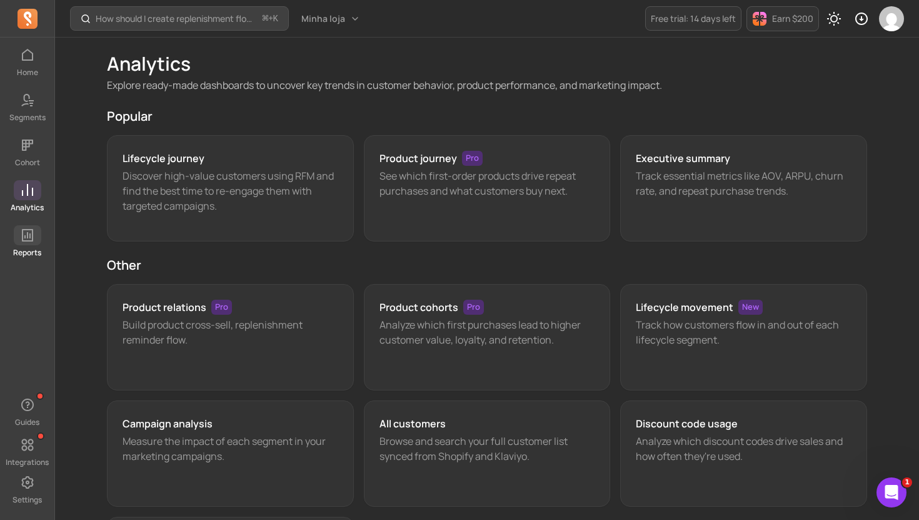
click at [25, 255] on p "Reports" at bounding box center [27, 253] width 28 height 10
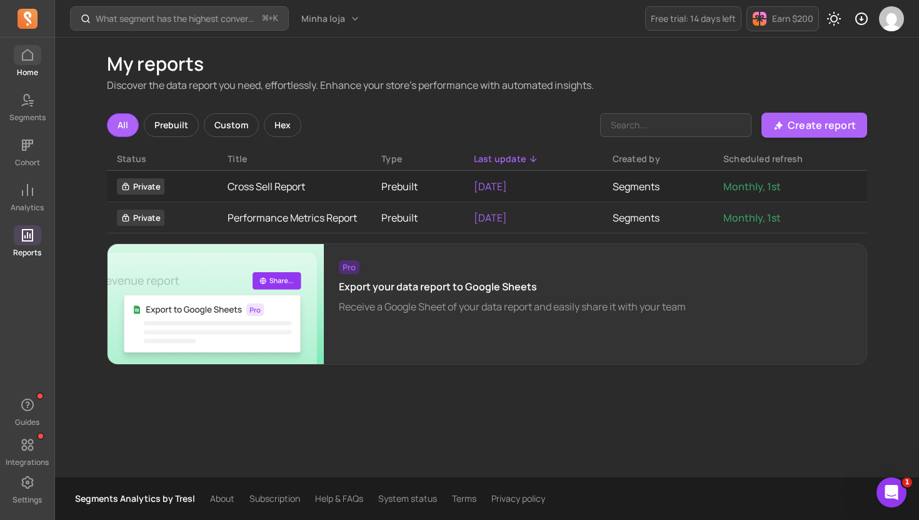
click at [39, 63] on span at bounding box center [28, 55] width 28 height 20
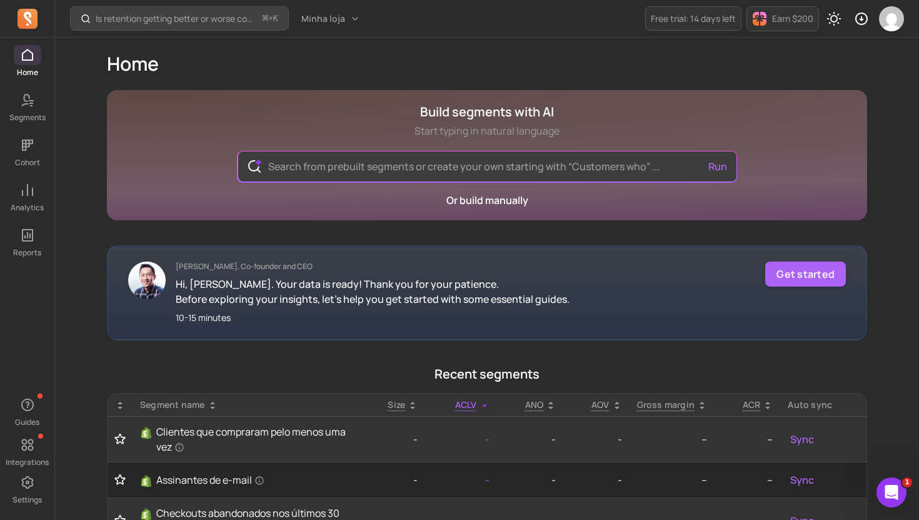
click at [468, 193] on div "Or build manually" at bounding box center [488, 200] width 82 height 15
click at [466, 196] on link "Or build manually" at bounding box center [488, 200] width 82 height 14
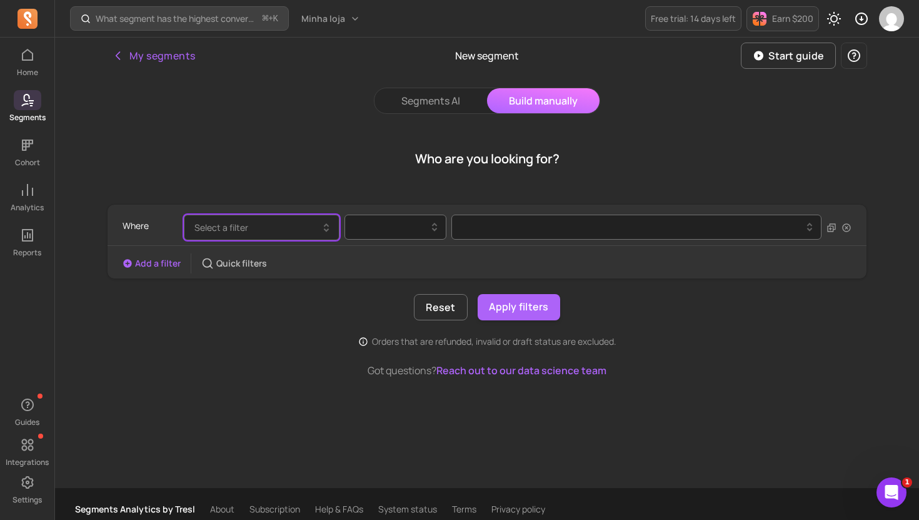
click at [258, 228] on button "Select a filter" at bounding box center [262, 228] width 156 height 26
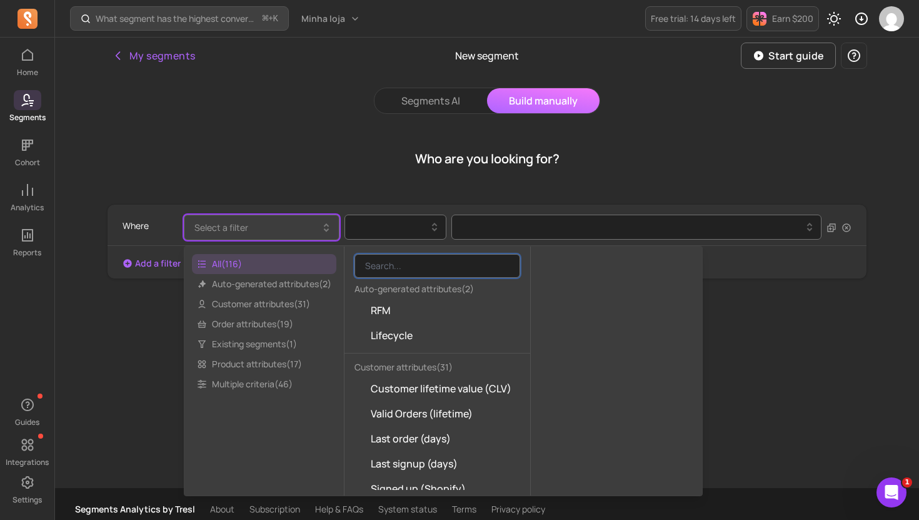
click at [314, 155] on div "Who are you looking for?" at bounding box center [487, 159] width 761 height 60
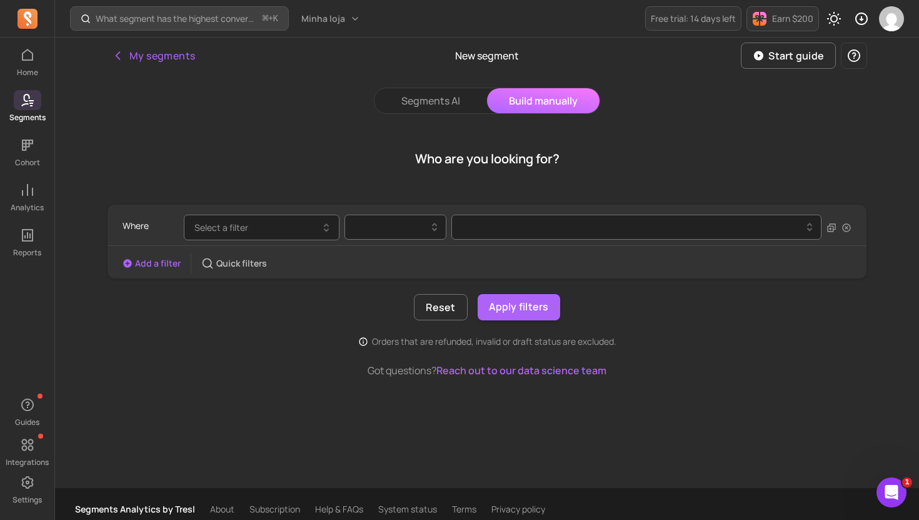
click at [235, 88] on div "Segments AI Build manually Who are you looking for? Where Select a filter Add a…" at bounding box center [487, 280] width 761 height 385
click at [413, 93] on button "Segments AI" at bounding box center [431, 100] width 113 height 25
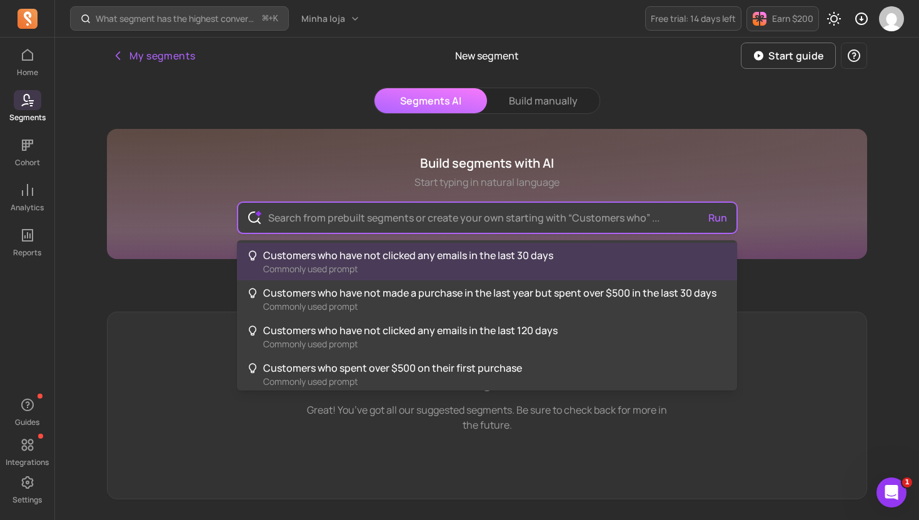
click at [451, 216] on input "text" at bounding box center [487, 218] width 458 height 30
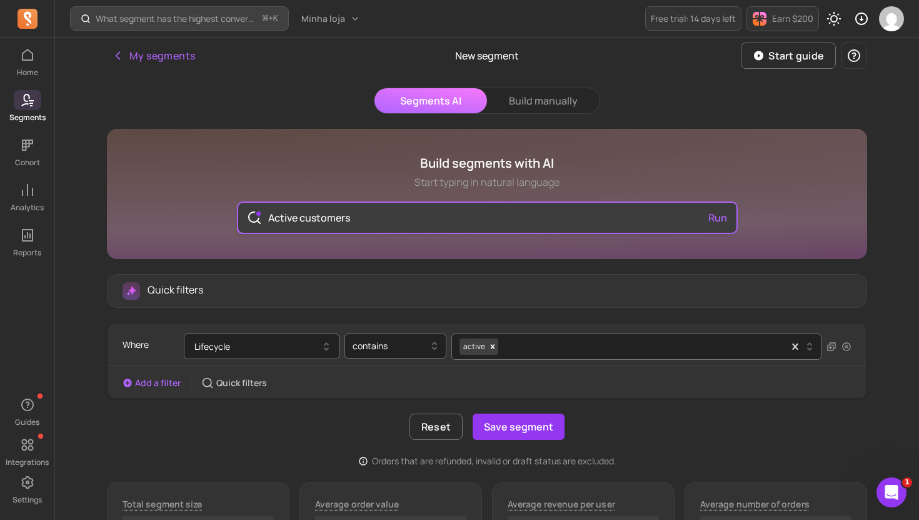
click at [462, 210] on input "Active customers" at bounding box center [487, 218] width 458 height 30
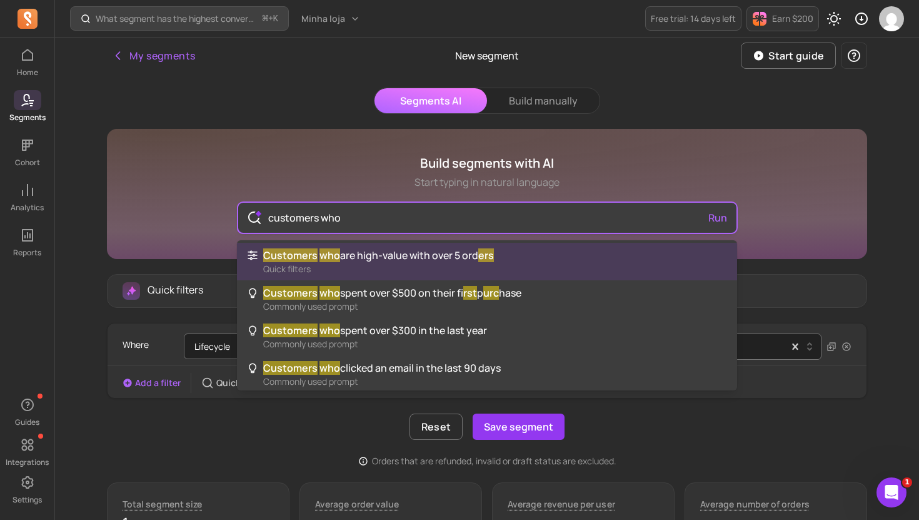
click at [709, 220] on input "customers who" at bounding box center [487, 218] width 458 height 30
click at [721, 214] on div "customers who Run" at bounding box center [487, 218] width 498 height 30
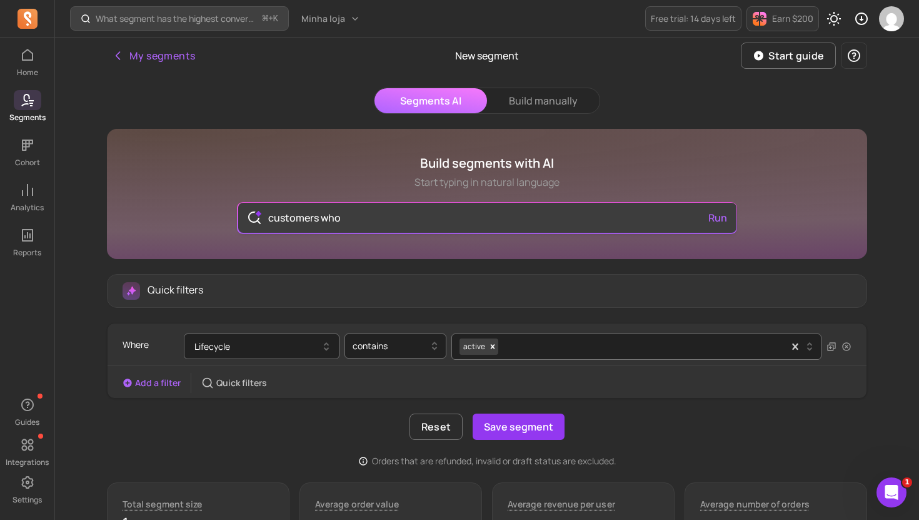
type input "customers who"
click at [655, 220] on input "customers who" at bounding box center [487, 218] width 458 height 30
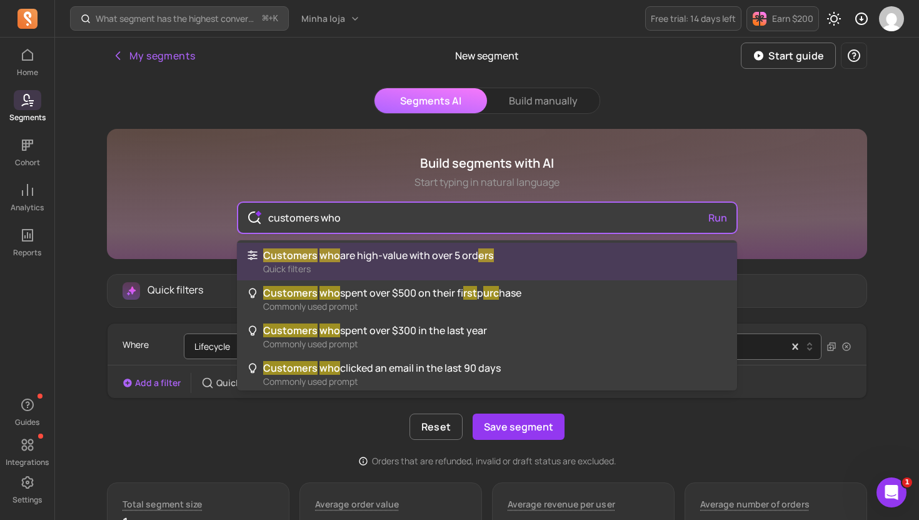
click at [732, 211] on div "customers who Run" at bounding box center [487, 218] width 498 height 30
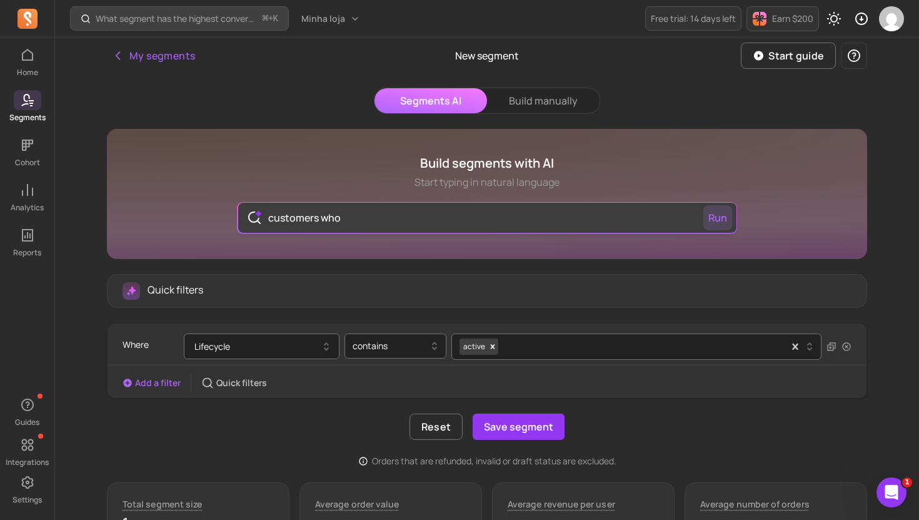
click at [719, 220] on button "Run" at bounding box center [718, 217] width 29 height 25
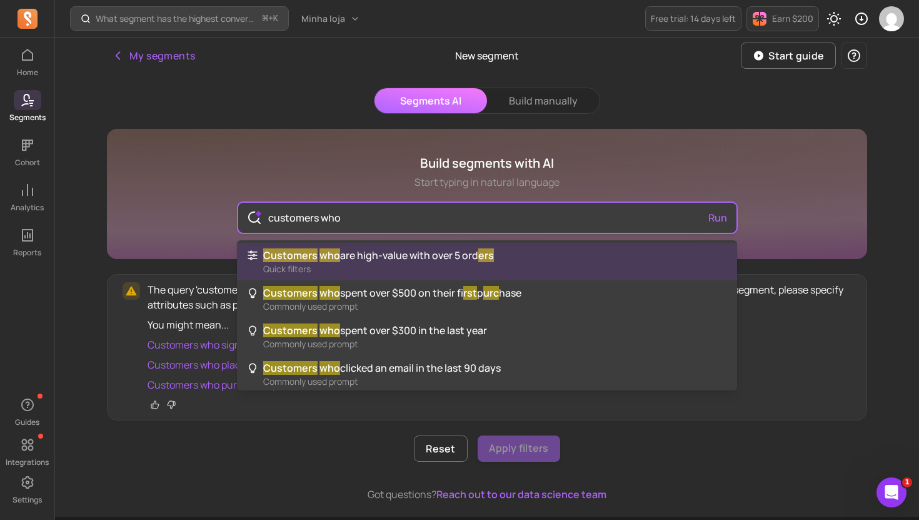
click at [326, 211] on input "customers who" at bounding box center [487, 218] width 458 height 30
click at [327, 212] on input "customers who" at bounding box center [487, 218] width 458 height 30
click at [333, 208] on input "customers who" at bounding box center [487, 218] width 458 height 30
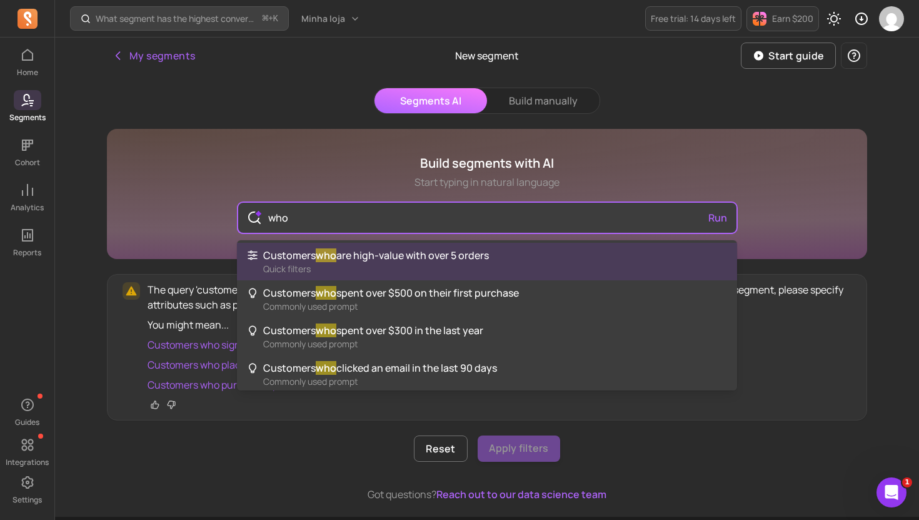
click at [332, 241] on div "Customers who are high-value with over 5 orders Quick filters Customers who spe…" at bounding box center [487, 315] width 500 height 150
click at [326, 256] on span "who" at bounding box center [326, 255] width 21 height 14
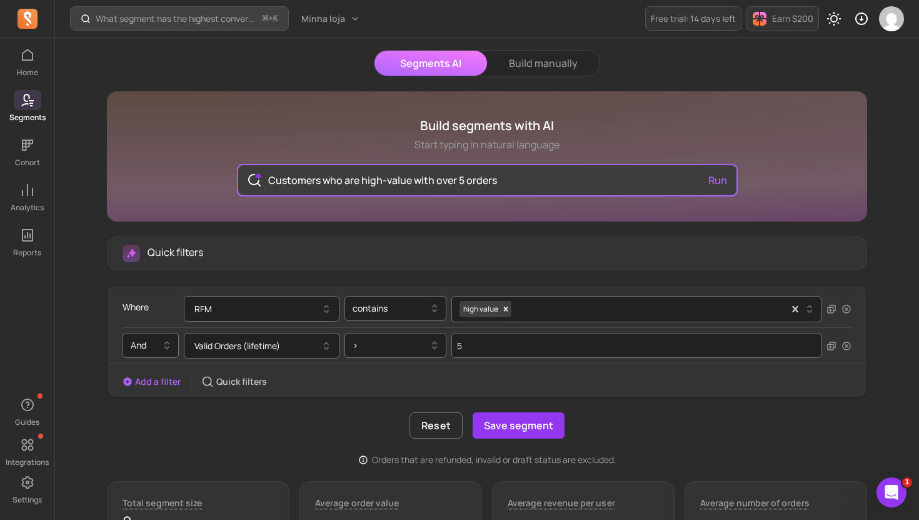
scroll to position [53, 0]
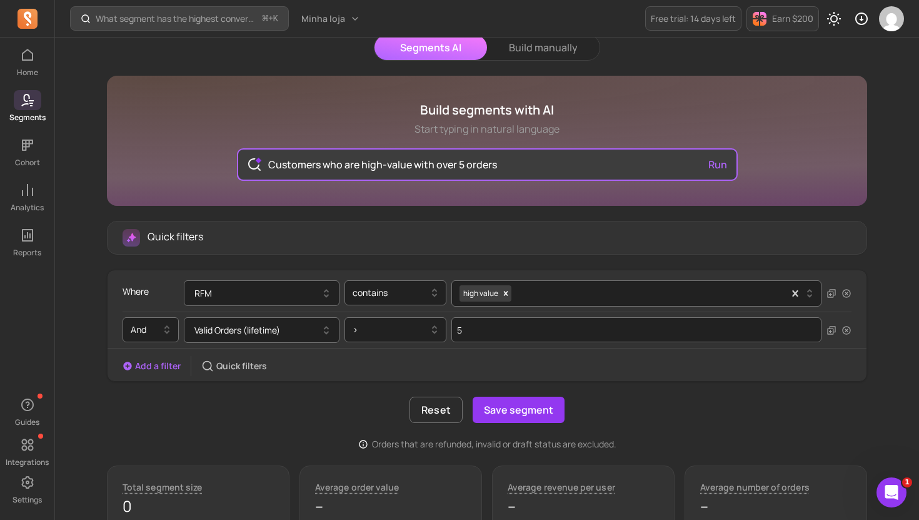
type input "Customers who are high-value with over 5 orders"
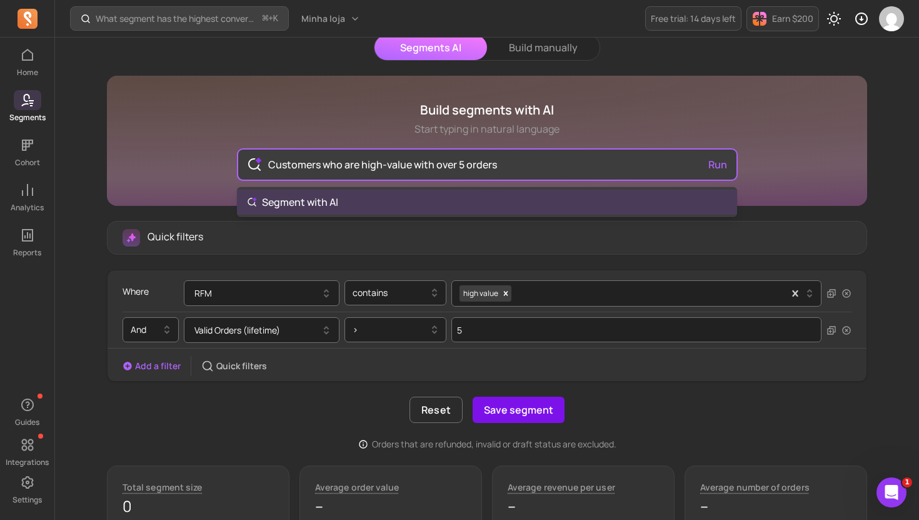
click at [560, 418] on div "Build segments with AI Start typing in natural language Customers who are high-…" at bounding box center [487, 503] width 761 height 854
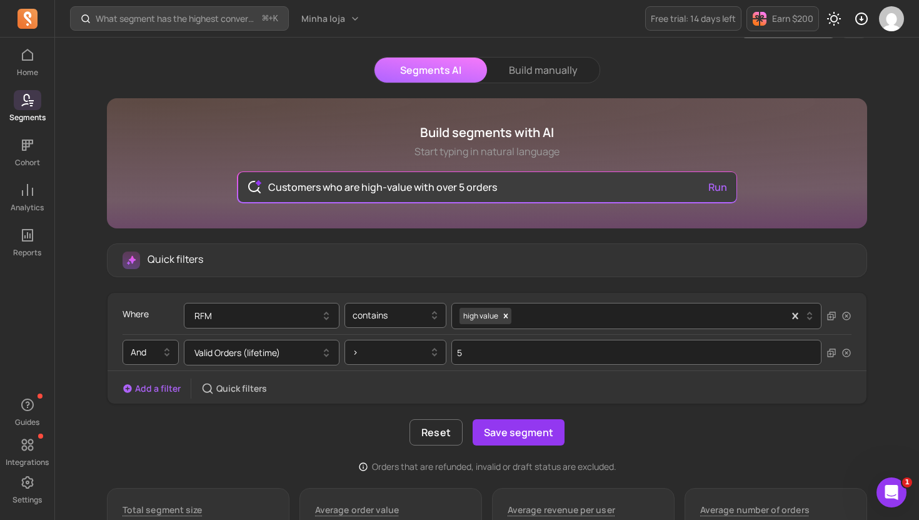
scroll to position [0, 0]
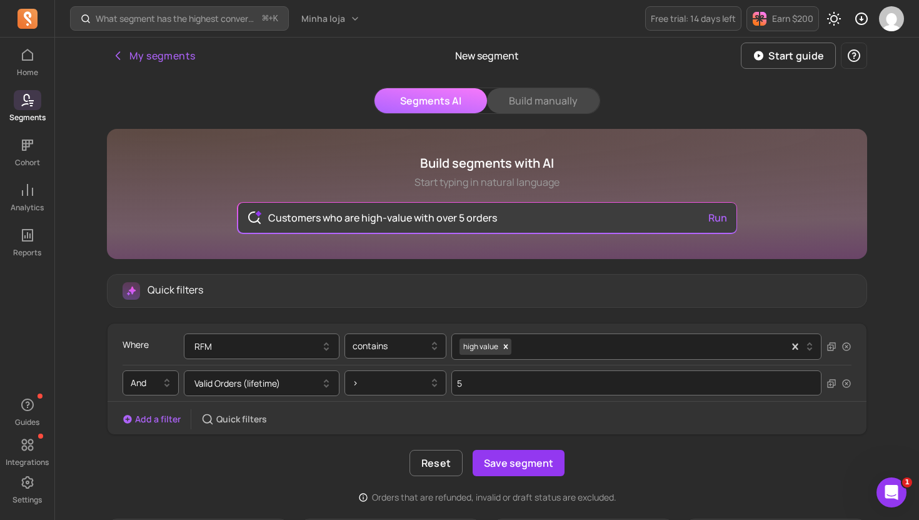
click at [513, 96] on button "Build manually" at bounding box center [543, 100] width 113 height 25
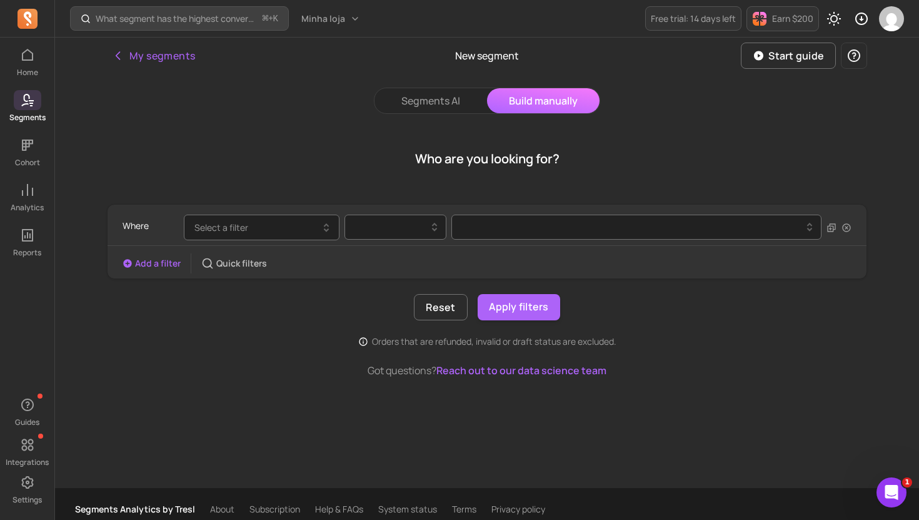
click at [277, 219] on button "Select a filter" at bounding box center [262, 228] width 156 height 26
click at [723, 311] on div "Reset Apply filters" at bounding box center [487, 307] width 761 height 26
click at [361, 223] on div at bounding box center [391, 227] width 76 height 15
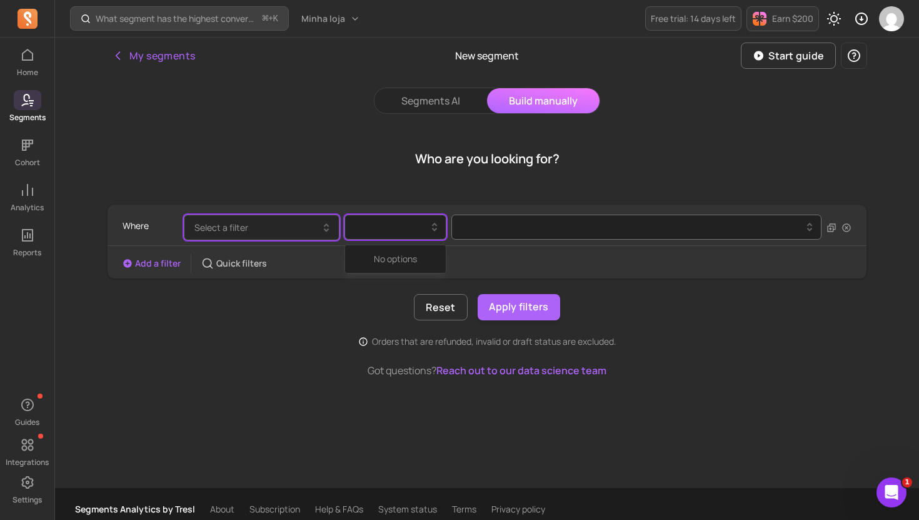
drag, startPoint x: 275, startPoint y: 230, endPoint x: 282, endPoint y: 231, distance: 7.5
click at [282, 230] on button "Select a filter" at bounding box center [262, 228] width 156 height 26
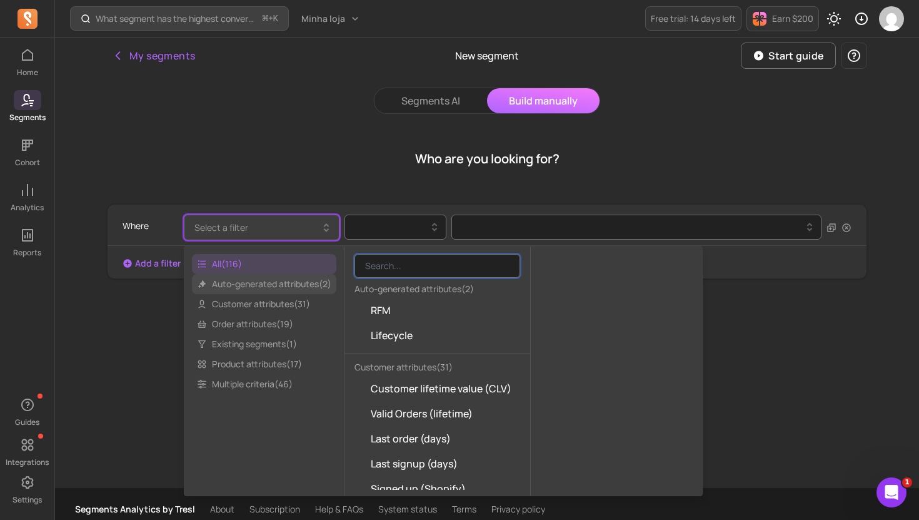
click at [304, 286] on span "Auto-generated attributes ( 2 )" at bounding box center [264, 284] width 144 height 20
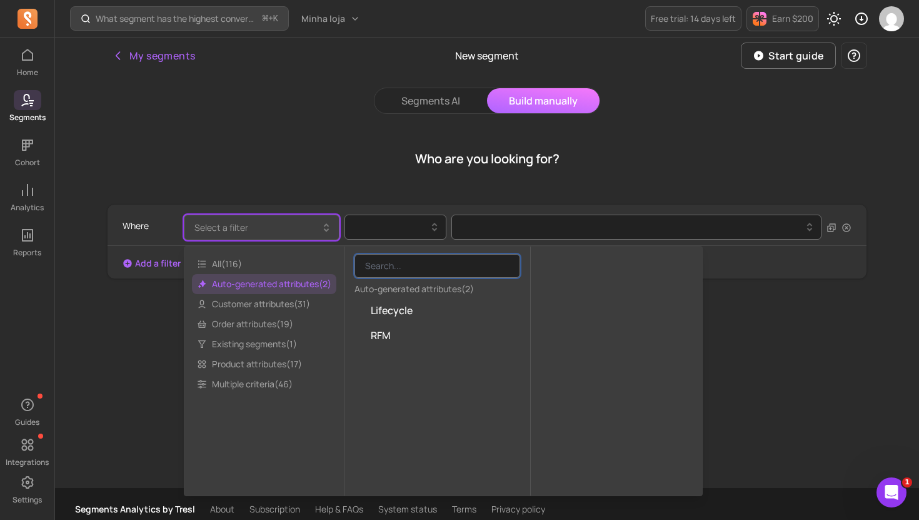
click at [300, 293] on span "Auto-generated attributes ( 2 )" at bounding box center [264, 284] width 144 height 20
click at [297, 301] on span "Customer attributes ( 31 )" at bounding box center [264, 304] width 144 height 20
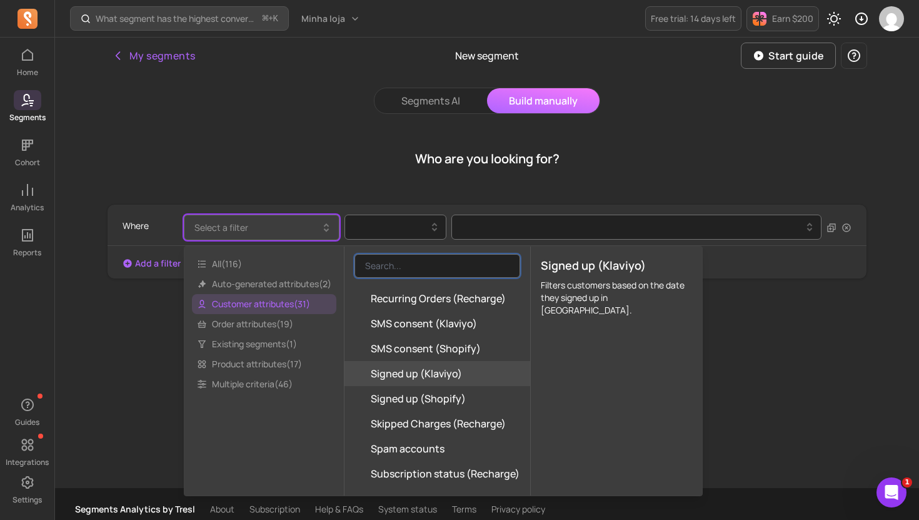
scroll to position [531, 0]
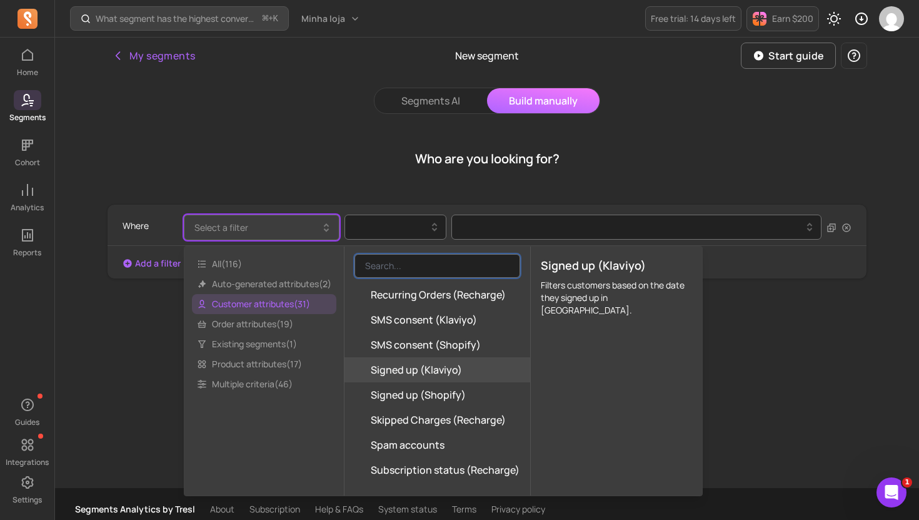
click at [414, 370] on span "Signed up (Klaviyo)" at bounding box center [416, 369] width 91 height 15
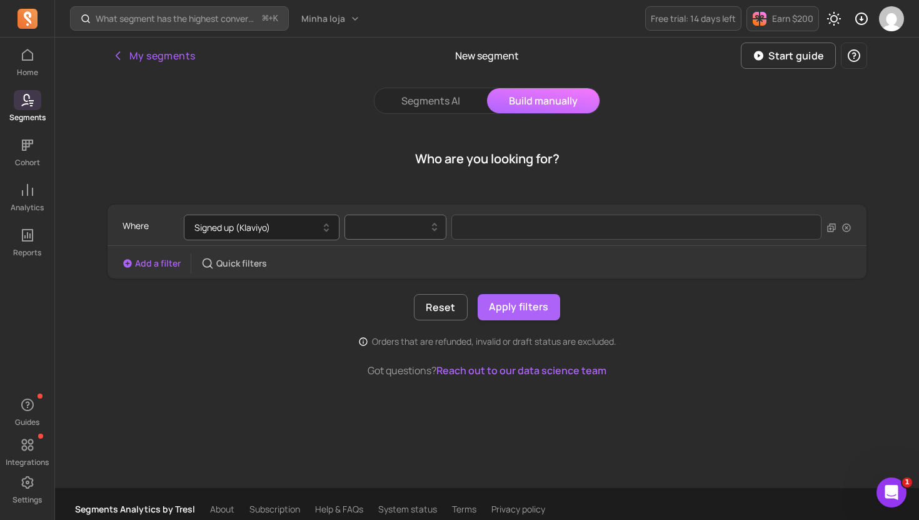
click at [396, 225] on div at bounding box center [391, 227] width 76 height 15
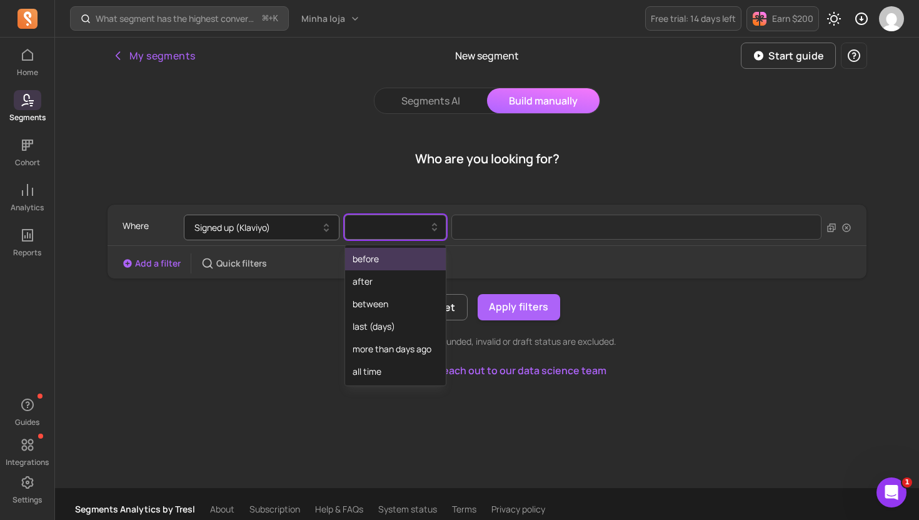
drag, startPoint x: 400, startPoint y: 264, endPoint x: 505, endPoint y: 241, distance: 107.0
click at [408, 265] on div "before" at bounding box center [395, 259] width 101 height 23
select select "2025"
select select "August"
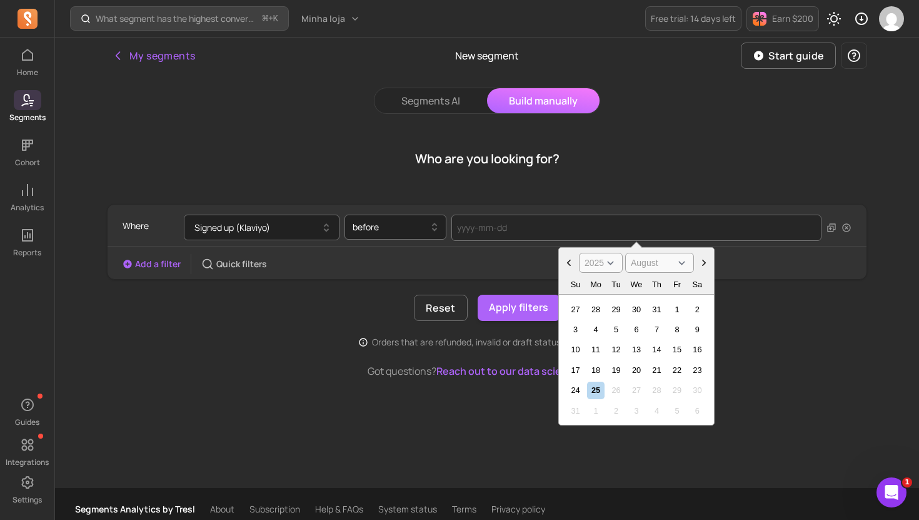
click at [567, 222] on input "text" at bounding box center [637, 228] width 370 height 26
click at [446, 241] on div "Where Signed up (Klaviyo) before 2000 2001 2002 2003 2004 2005 2006 2007 2008 2…" at bounding box center [487, 228] width 729 height 36
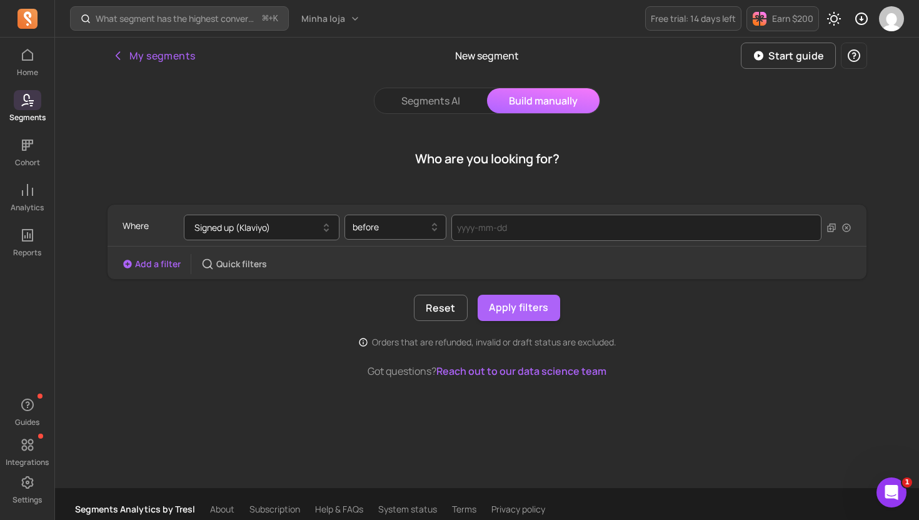
click at [611, 302] on div "Reset Apply filters" at bounding box center [487, 308] width 761 height 26
drag, startPoint x: 395, startPoint y: 81, endPoint x: 403, endPoint y: 82, distance: 8.2
click at [402, 82] on div "My segments New segment Start guide Segments AI Build manually Who are you look…" at bounding box center [487, 263] width 801 height 450
click at [415, 101] on button "Segments AI" at bounding box center [431, 100] width 113 height 25
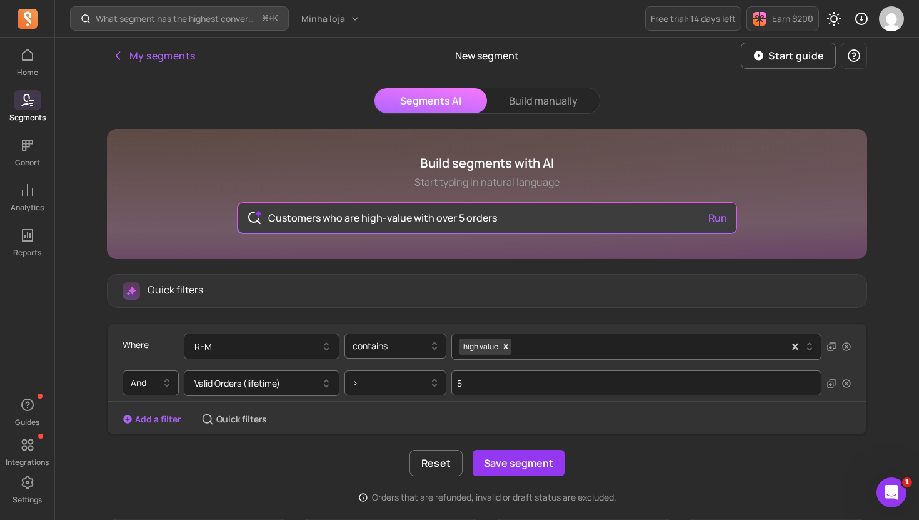
click at [141, 71] on div "My segments" at bounding box center [233, 56] width 253 height 36
click at [140, 64] on button "My segments" at bounding box center [153, 55] width 93 height 25
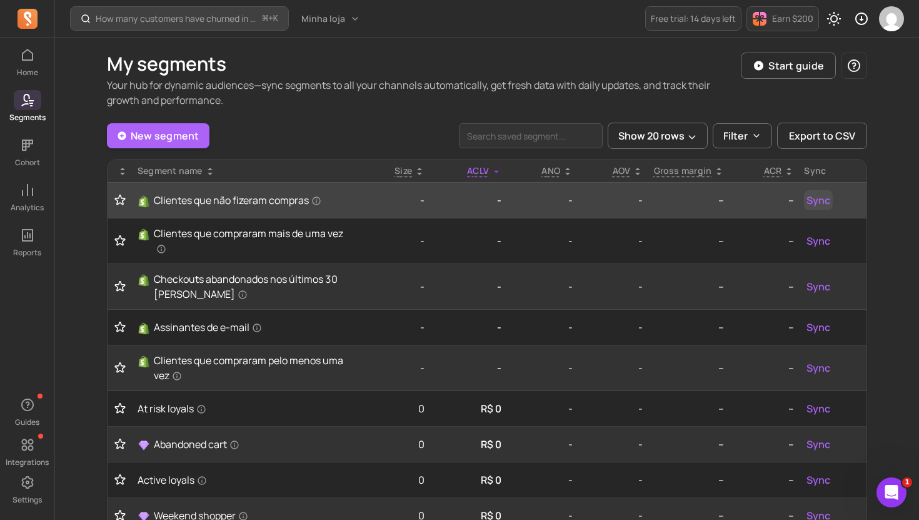
click at [814, 197] on span "Sync" at bounding box center [819, 200] width 24 height 15
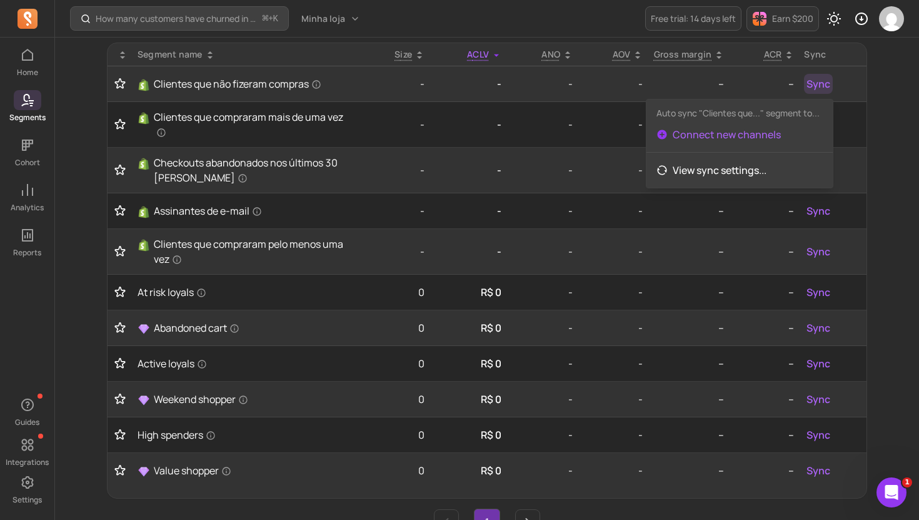
click at [897, 282] on div "How many customers have churned in the period? ⌘ + K Minha loja Free trial: 14 …" at bounding box center [487, 238] width 864 height 709
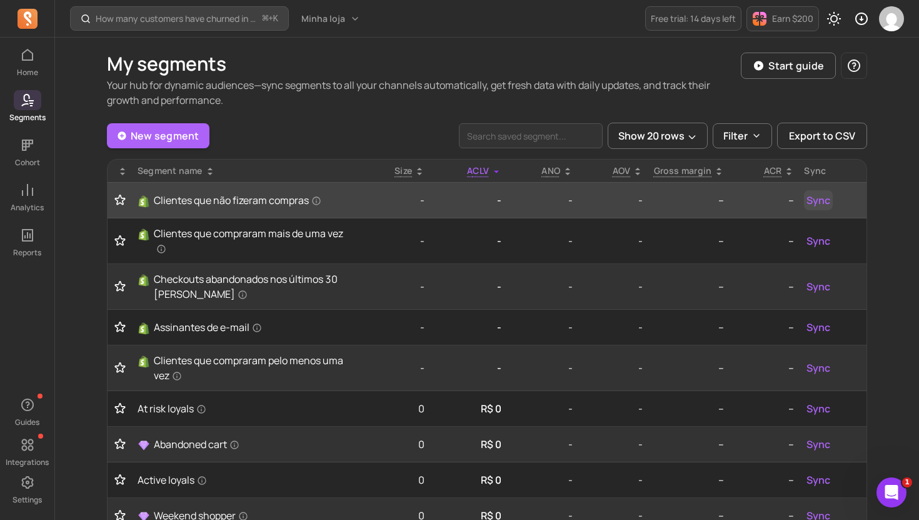
click at [820, 206] on span "Sync" at bounding box center [819, 200] width 24 height 15
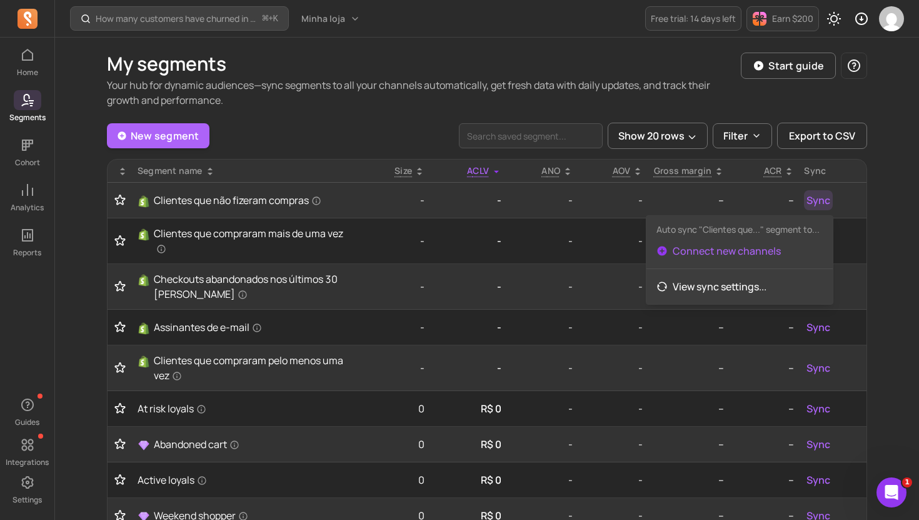
drag, startPoint x: 882, startPoint y: 219, endPoint x: 741, endPoint y: 34, distance: 232.9
click at [875, 209] on div "My segments Your hub for dynamic audiences—sync segments to all your channels a…" at bounding box center [487, 352] width 801 height 629
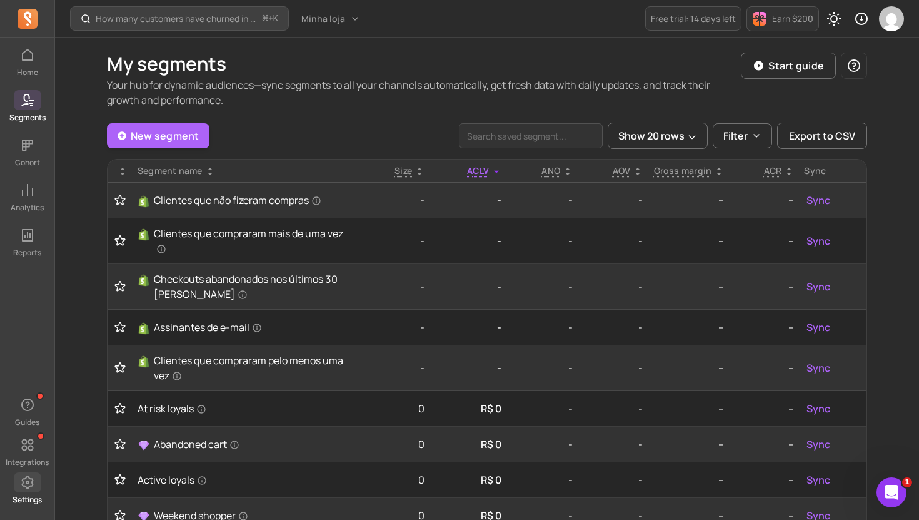
click at [24, 495] on p "Settings" at bounding box center [27, 500] width 29 height 10
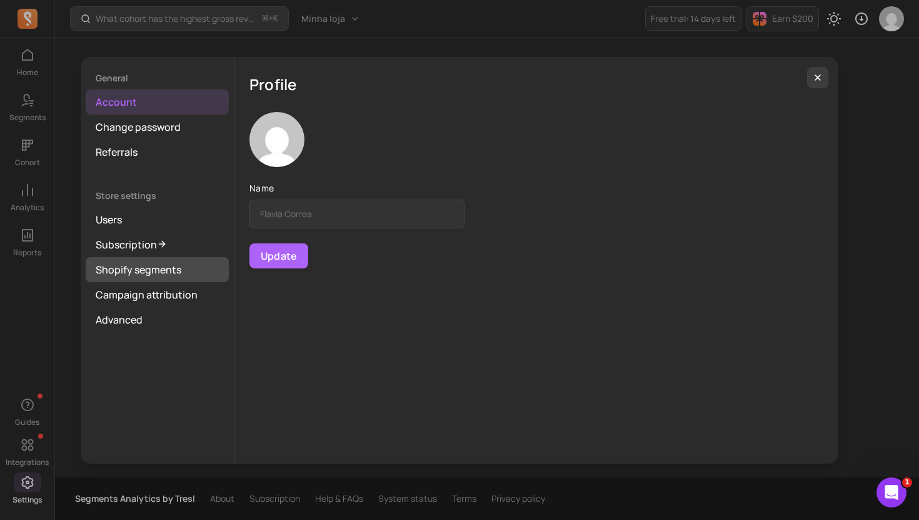
click at [169, 268] on link "Shopify segments" at bounding box center [157, 269] width 143 height 25
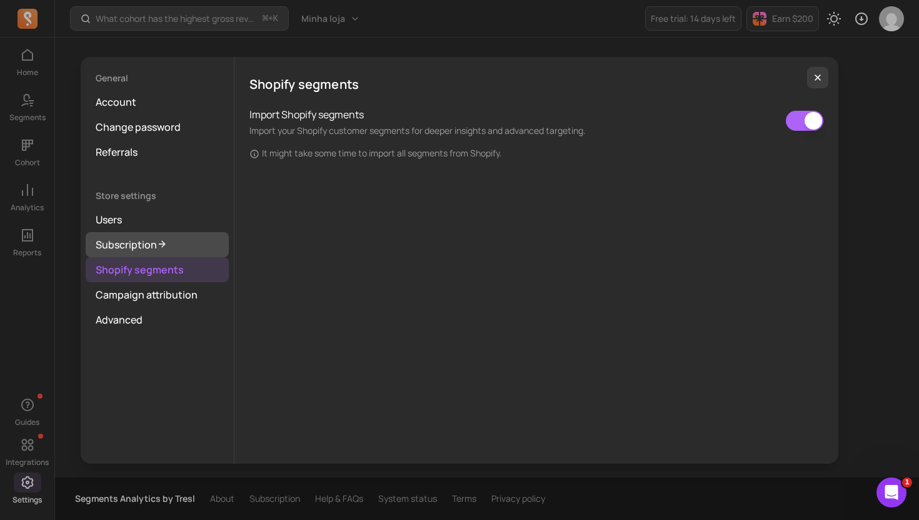
click at [141, 243] on link "Subscription" at bounding box center [157, 244] width 143 height 25
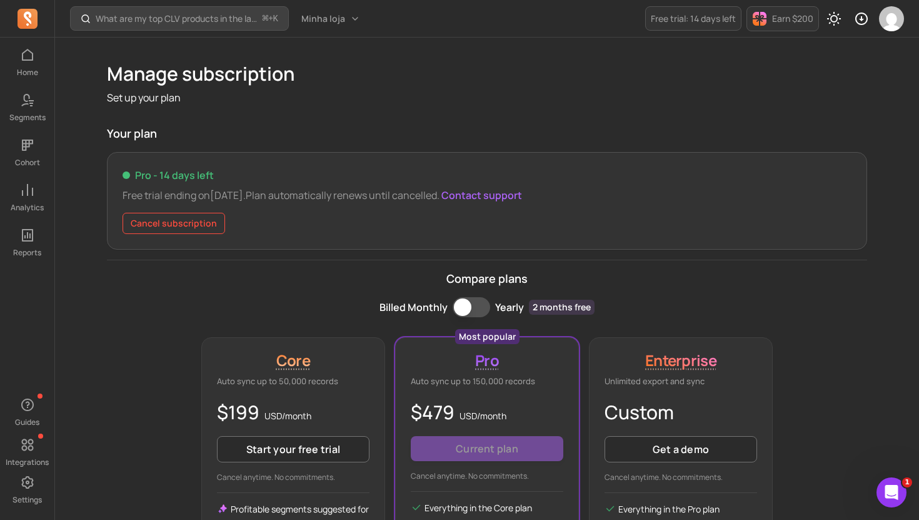
click at [199, 228] on button "Cancel subscription" at bounding box center [174, 223] width 103 height 21
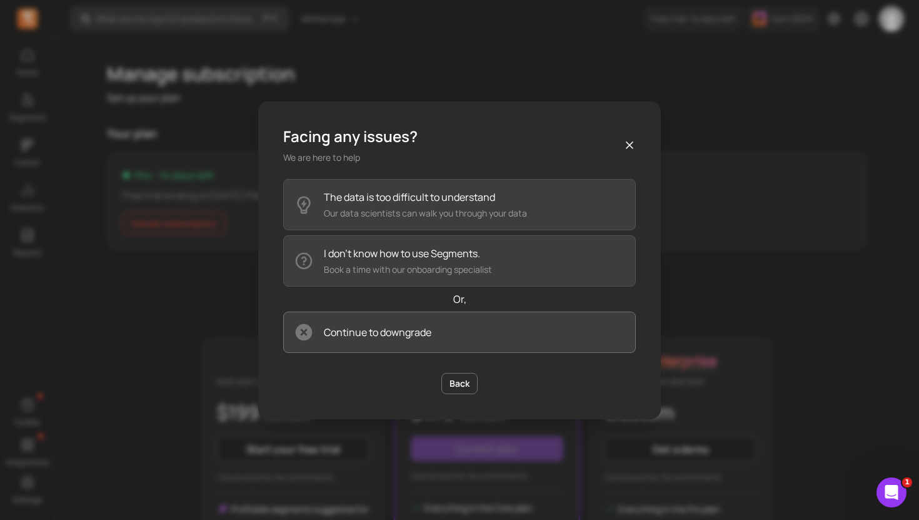
drag, startPoint x: 377, startPoint y: 270, endPoint x: 360, endPoint y: 323, distance: 56.0
click at [360, 323] on div "The data is too difficult to understand Our data scientists can walk you throug…" at bounding box center [459, 266] width 353 height 174
click at [360, 325] on p "Continue to downgrade" at bounding box center [378, 332] width 108 height 15
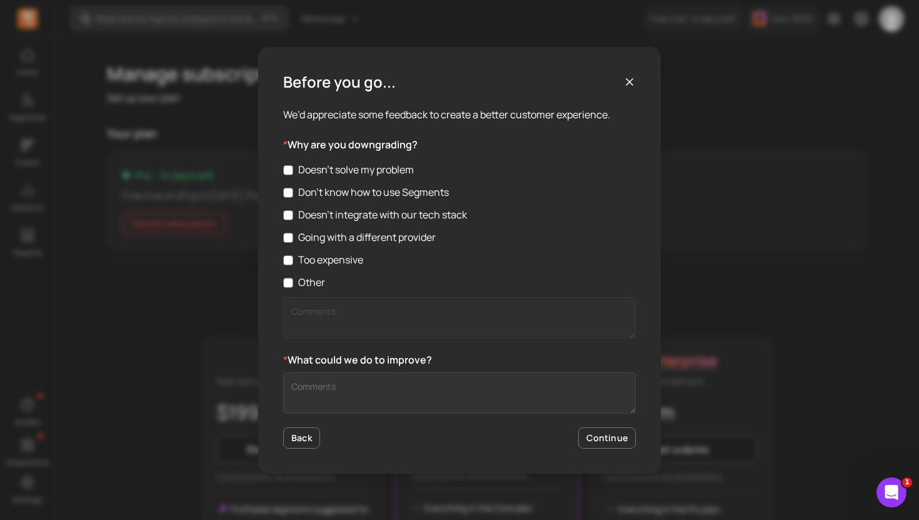
click at [322, 275] on label "Other" at bounding box center [459, 282] width 353 height 15
click at [293, 278] on input "Other" at bounding box center [288, 283] width 10 height 10
click at [313, 283] on label "Other" at bounding box center [459, 282] width 353 height 15
click at [293, 283] on input "Other" at bounding box center [288, 283] width 10 height 10
checkbox input "false"
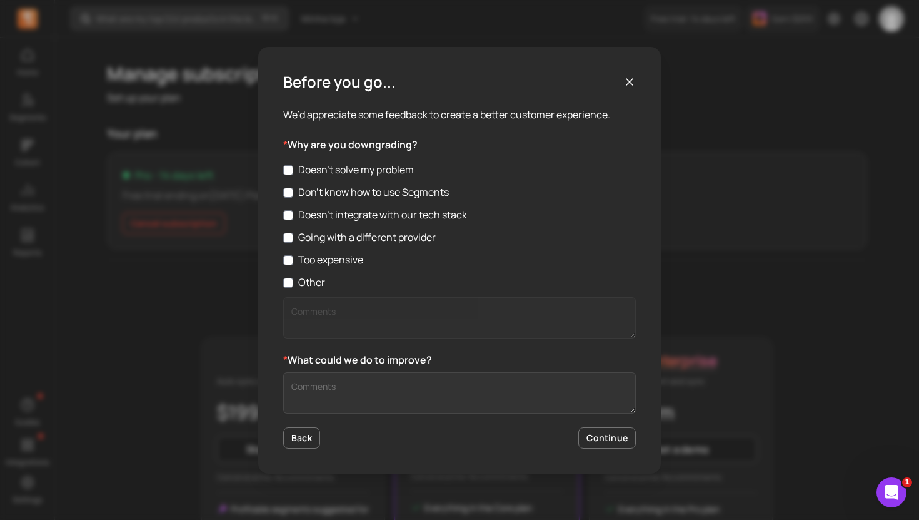
click at [326, 265] on label "Too expensive" at bounding box center [459, 259] width 353 height 15
click at [293, 265] on input "Too expensive" at bounding box center [288, 260] width 10 height 10
checkbox input "true"
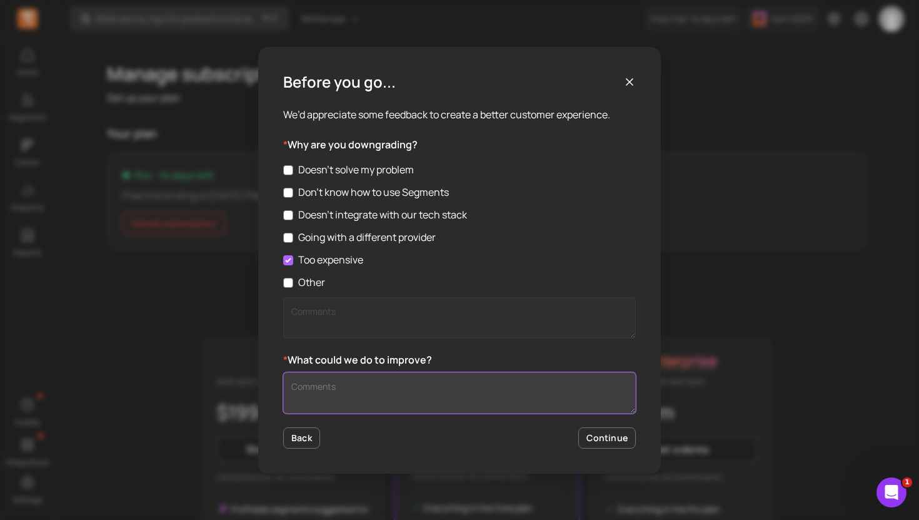
click at [351, 380] on textarea "Customer Feedback" at bounding box center [459, 392] width 353 height 41
type textarea "idk"
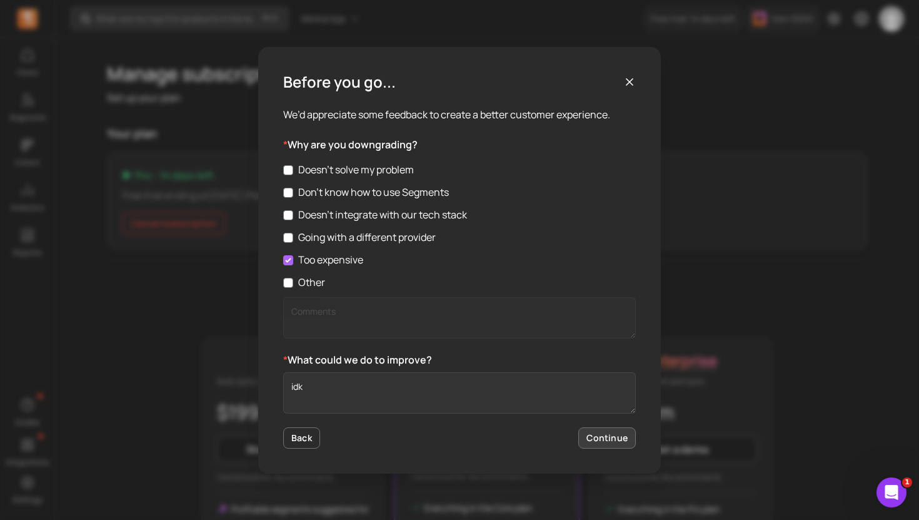
click at [594, 441] on button "Continue" at bounding box center [608, 437] width 58 height 21
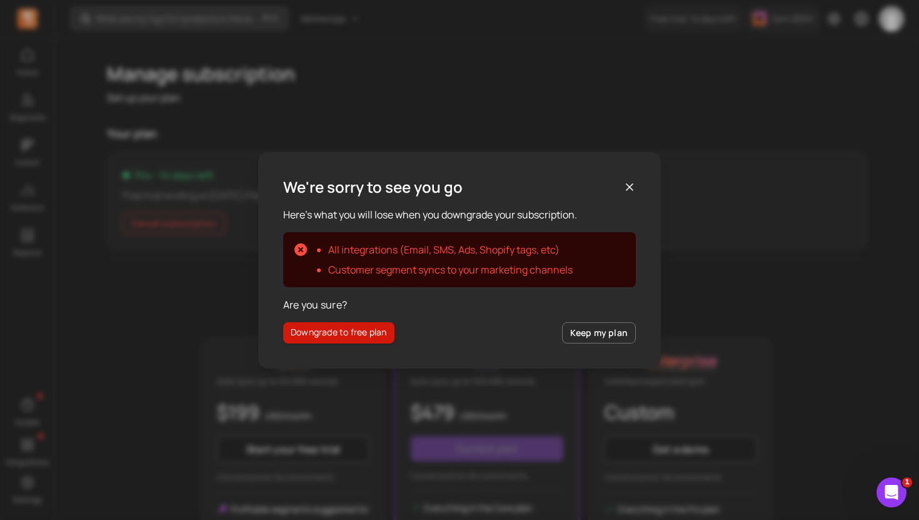
click at [338, 331] on button "Downgrade to free plan" at bounding box center [338, 332] width 111 height 21
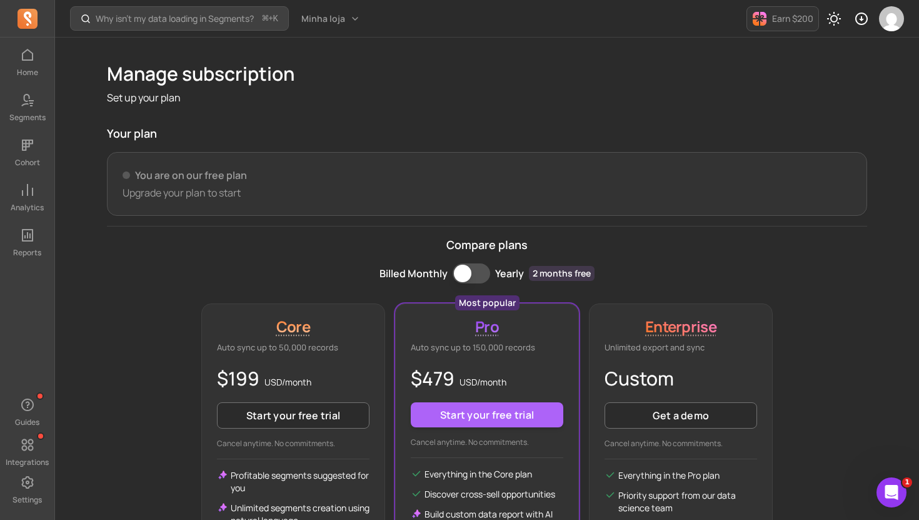
click at [31, 86] on div "Home Segments Cohort Analytics Reports" at bounding box center [27, 151] width 54 height 213
click at [13, 119] on p "Segments" at bounding box center [27, 118] width 36 height 10
click at [23, 104] on icon at bounding box center [25, 100] width 9 height 13
click at [26, 98] on icon at bounding box center [27, 100] width 15 height 15
click at [29, 90] on span at bounding box center [28, 100] width 28 height 20
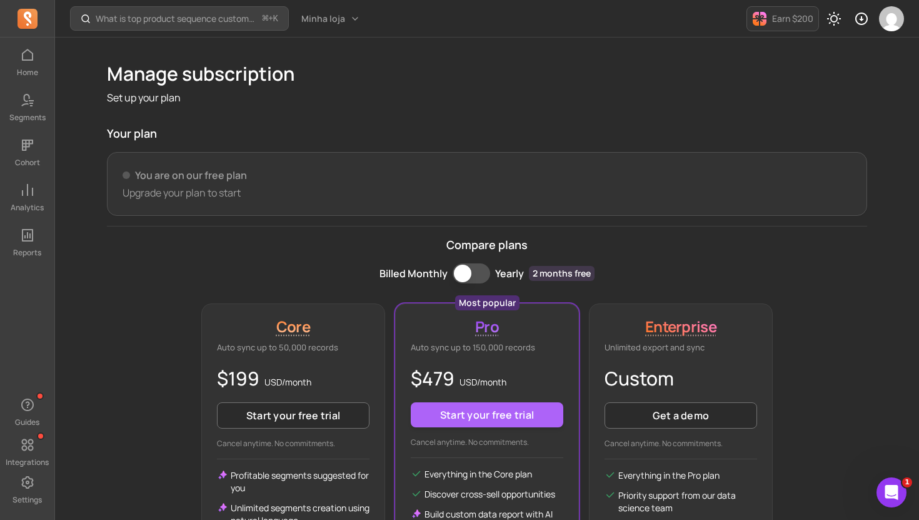
click at [29, 89] on div "Home Segments Cohort Analytics Reports" at bounding box center [27, 151] width 54 height 213
click at [33, 134] on div "Home Segments Cohort Analytics Reports" at bounding box center [27, 151] width 54 height 213
click at [31, 146] on icon at bounding box center [27, 145] width 15 height 15
click at [53, 28] on div at bounding box center [27, 19] width 54 height 38
click at [33, 55] on icon at bounding box center [27, 55] width 15 height 15
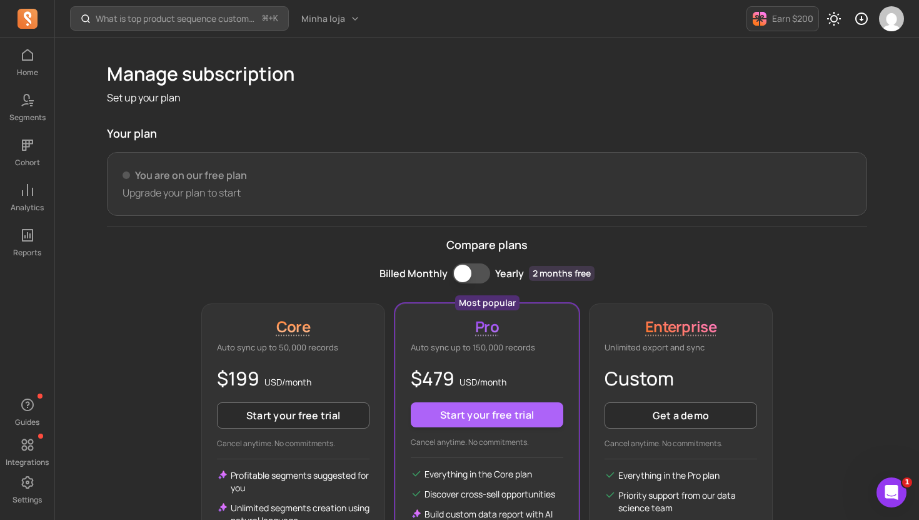
click at [478, 65] on h1 "Manage subscription" at bounding box center [487, 74] width 761 height 23
drag, startPoint x: 589, startPoint y: 86, endPoint x: 667, endPoint y: 0, distance: 116.0
click at [615, 67] on div "Manage subscription Set up your plan" at bounding box center [487, 84] width 761 height 43
